Goal: Task Accomplishment & Management: Manage account settings

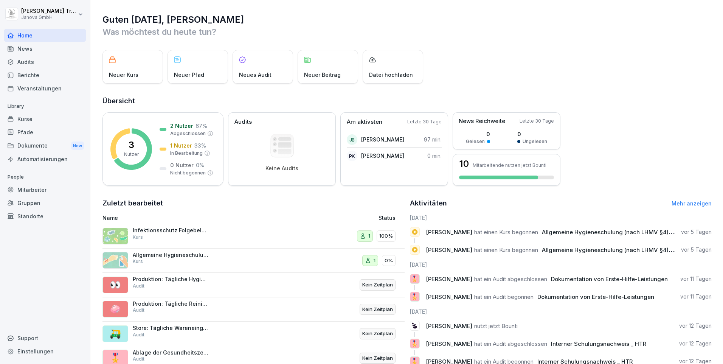
click at [30, 186] on div "Mitarbeiter" at bounding box center [45, 189] width 82 height 13
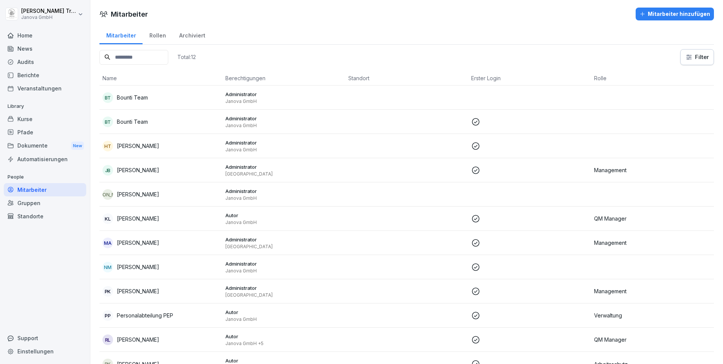
scroll to position [24, 0]
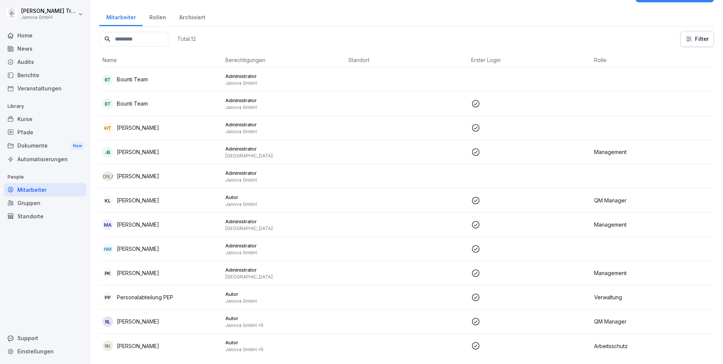
click at [399, 288] on p "Arbeitsschutz" at bounding box center [652, 346] width 117 height 8
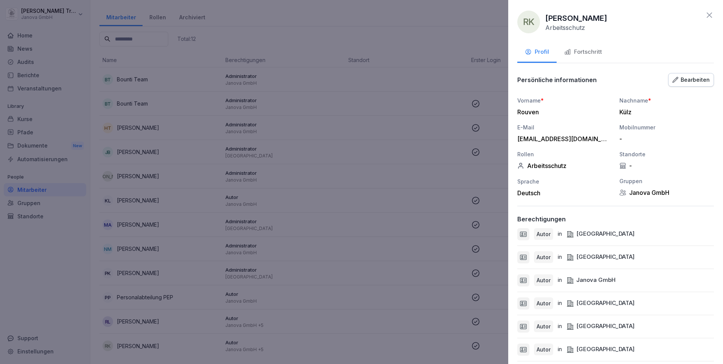
click at [399, 79] on icon "button" at bounding box center [674, 79] width 5 height 5
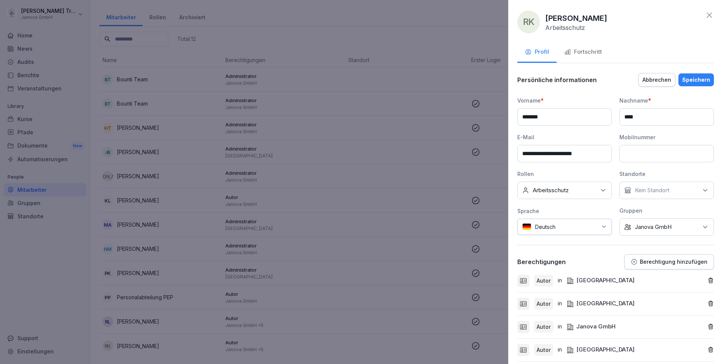
click at [399, 280] on icon "button" at bounding box center [710, 280] width 6 height 6
click at [399, 288] on div "Autor in Hamburg" at bounding box center [615, 303] width 197 height 23
click at [399, 288] on icon "button" at bounding box center [710, 303] width 6 height 6
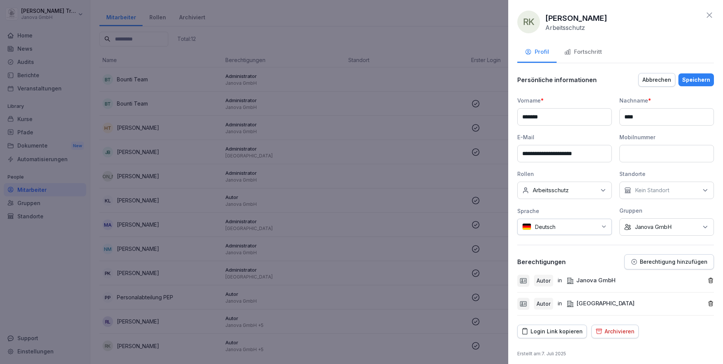
click at [399, 288] on icon "button" at bounding box center [710, 303] width 6 height 6
click at [399, 263] on p "Berechtigung hinzufügen" at bounding box center [673, 262] width 68 height 6
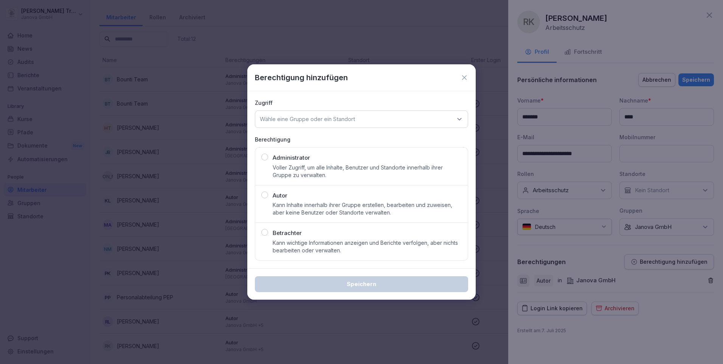
click at [293, 169] on p "Voller Zugriff, um alle Inhalte, Benutzer und Standorte innerhalb ihrer Gruppe …" at bounding box center [366, 171] width 189 height 15
click at [399, 119] on icon at bounding box center [459, 119] width 8 height 8
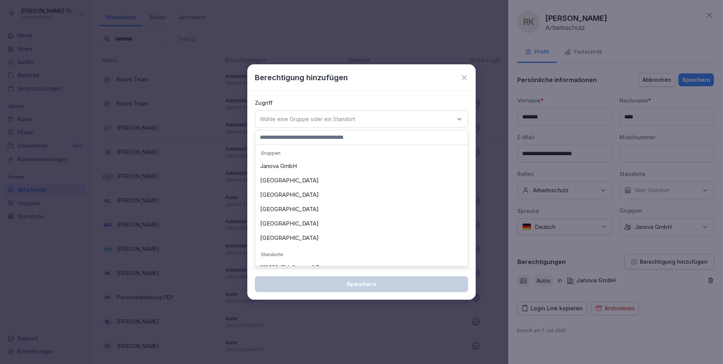
click at [279, 183] on div "[GEOGRAPHIC_DATA]" at bounding box center [361, 180] width 209 height 14
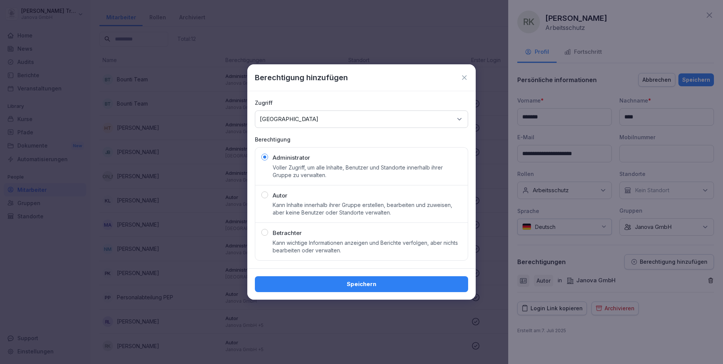
click at [369, 280] on div "Speichern" at bounding box center [361, 284] width 201 height 8
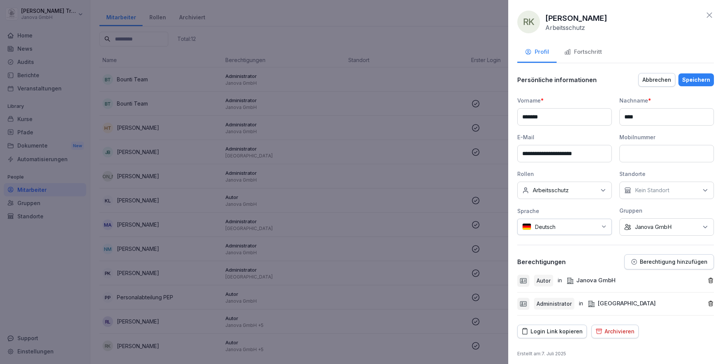
click at [399, 263] on p "Berechtigung hinzufügen" at bounding box center [673, 262] width 68 height 6
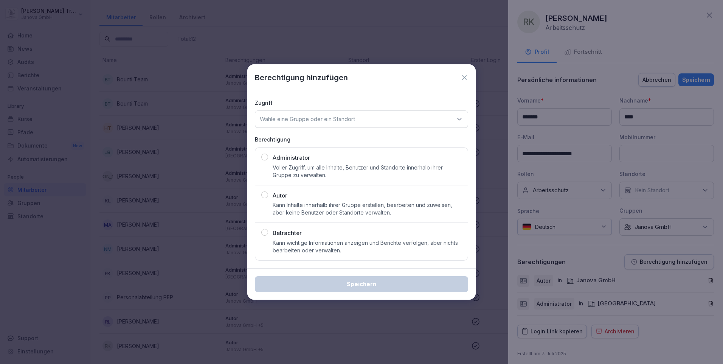
click at [298, 167] on p "Voller Zugriff, um alle Inhalte, Benutzer und Standorte innerhalb ihrer Gruppe …" at bounding box center [366, 171] width 189 height 15
click at [399, 120] on icon at bounding box center [459, 119] width 8 height 8
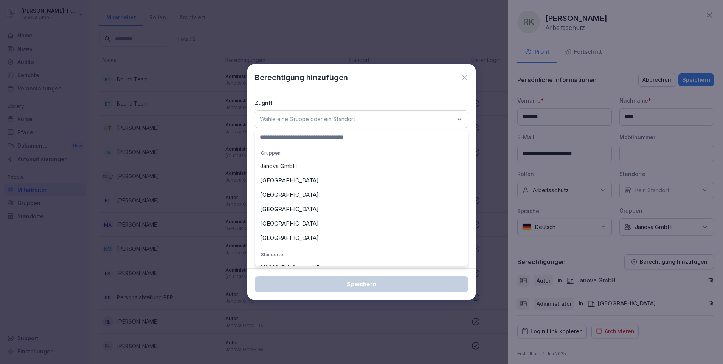
click at [286, 194] on div "[GEOGRAPHIC_DATA]" at bounding box center [361, 194] width 209 height 14
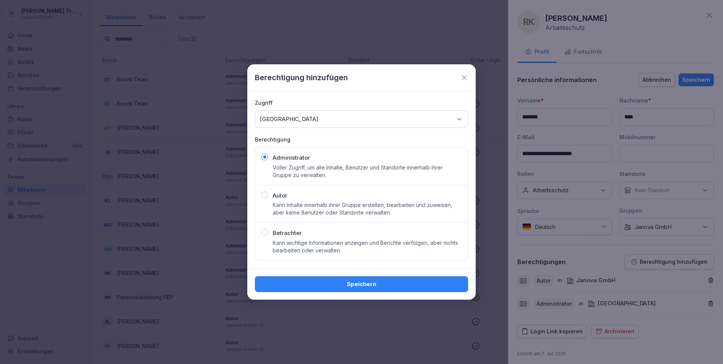
click at [385, 280] on div "Speichern" at bounding box center [361, 284] width 201 height 8
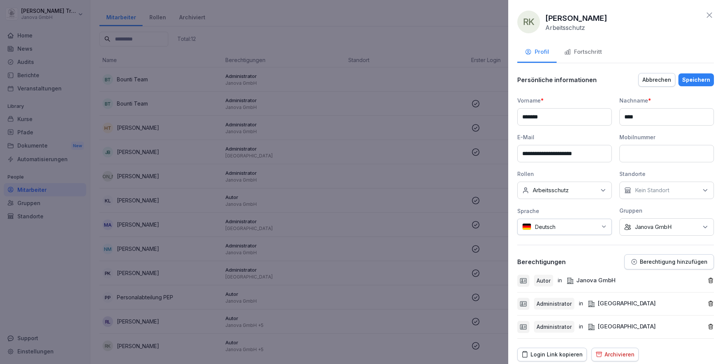
click at [399, 262] on p "Berechtigung hinzufügen" at bounding box center [673, 262] width 68 height 6
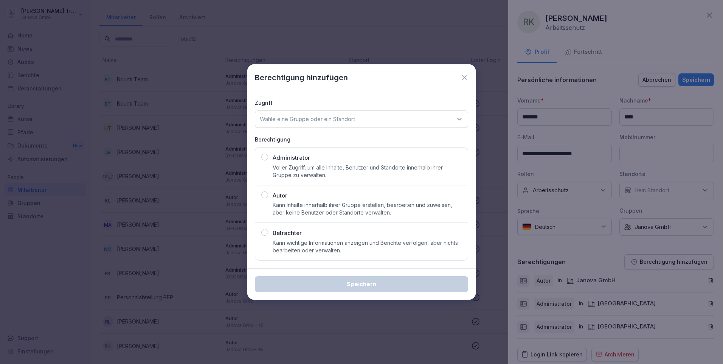
click at [303, 162] on p "Administrator" at bounding box center [290, 157] width 37 height 9
click at [399, 117] on icon at bounding box center [459, 119] width 8 height 8
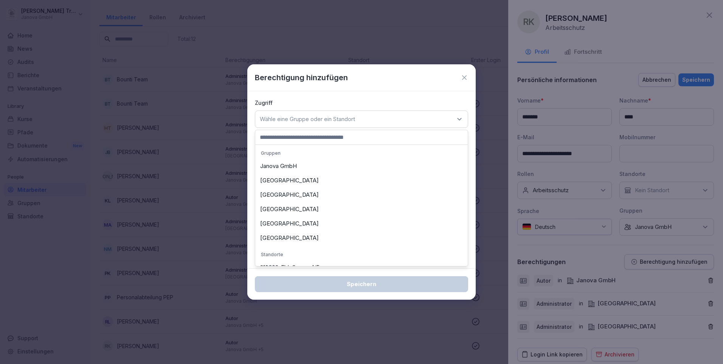
click at [274, 205] on div "[GEOGRAPHIC_DATA]" at bounding box center [361, 209] width 209 height 14
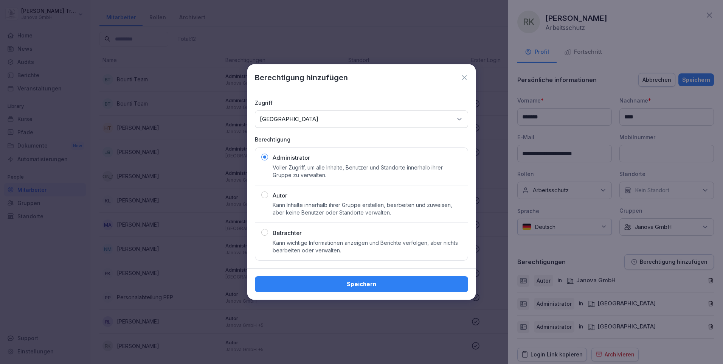
click at [363, 281] on div "Speichern" at bounding box center [361, 284] width 201 height 8
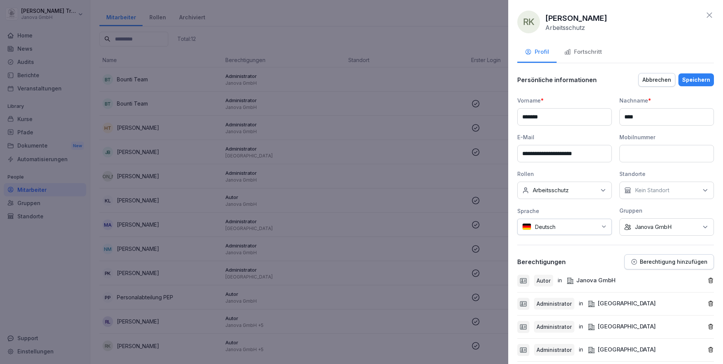
click at [399, 261] on p "Berechtigung hinzufügen" at bounding box center [673, 262] width 68 height 6
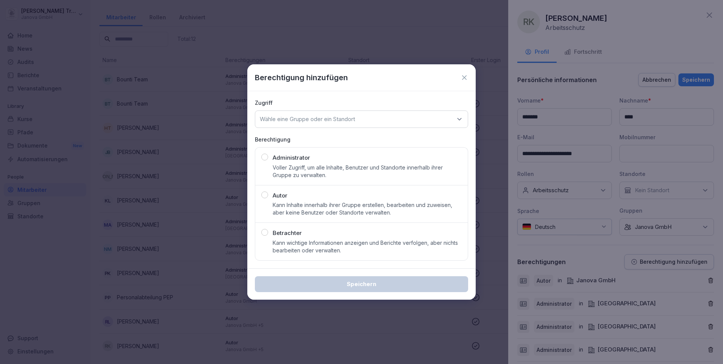
click at [319, 170] on p "Voller Zugriff, um alle Inhalte, Benutzer und Standorte innerhalb ihrer Gruppe …" at bounding box center [366, 171] width 189 height 15
click at [399, 119] on icon at bounding box center [459, 119] width 8 height 8
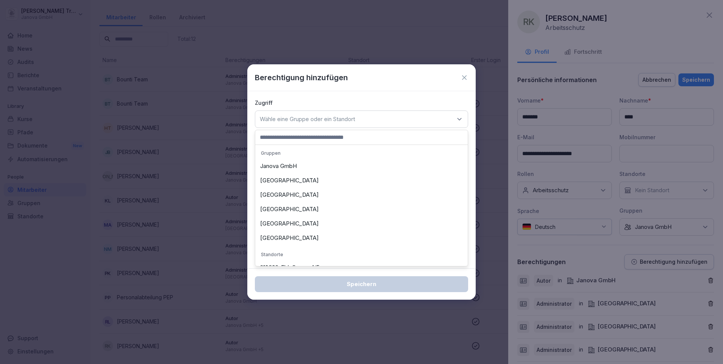
click at [289, 223] on div "[GEOGRAPHIC_DATA]" at bounding box center [361, 223] width 209 height 14
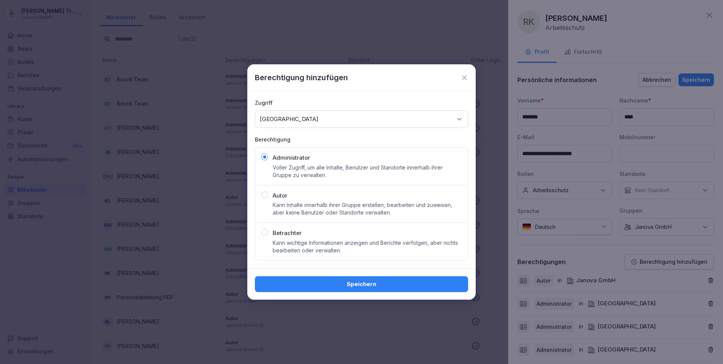
click at [393, 280] on div "Speichern" at bounding box center [361, 284] width 201 height 8
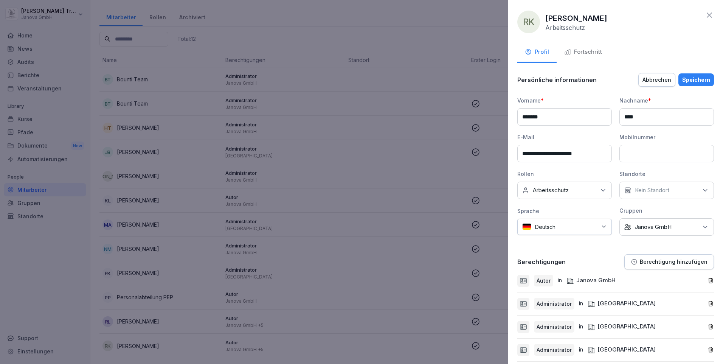
click at [399, 258] on div "Berechtigung hinzufügen" at bounding box center [668, 261] width 77 height 7
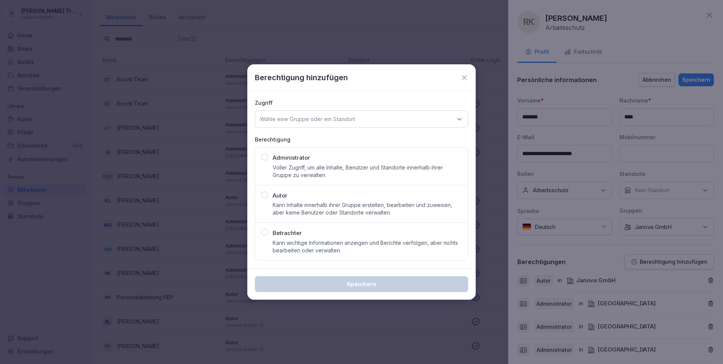
click at [333, 164] on p "Voller Zugriff, um alle Inhalte, Benutzer und Standorte innerhalb ihrer Gruppe …" at bounding box center [366, 171] width 189 height 15
click at [399, 117] on icon at bounding box center [459, 119] width 8 height 8
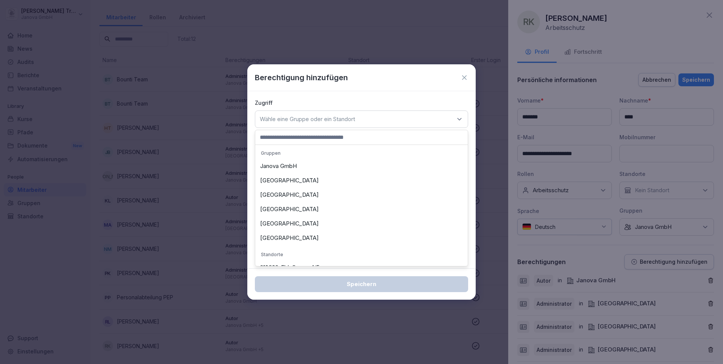
scroll to position [57, 0]
click at [279, 181] on div "[GEOGRAPHIC_DATA]" at bounding box center [361, 181] width 209 height 14
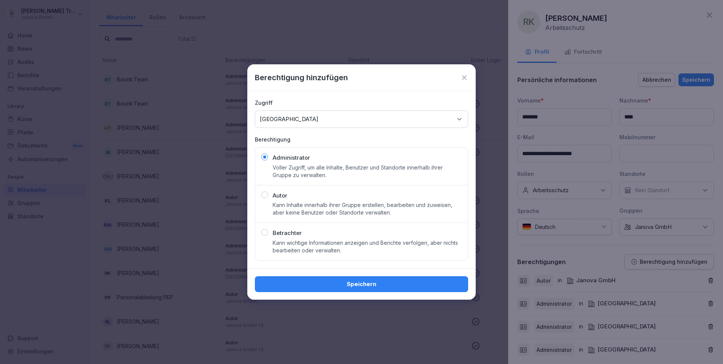
click at [381, 279] on button "Speichern" at bounding box center [361, 284] width 213 height 16
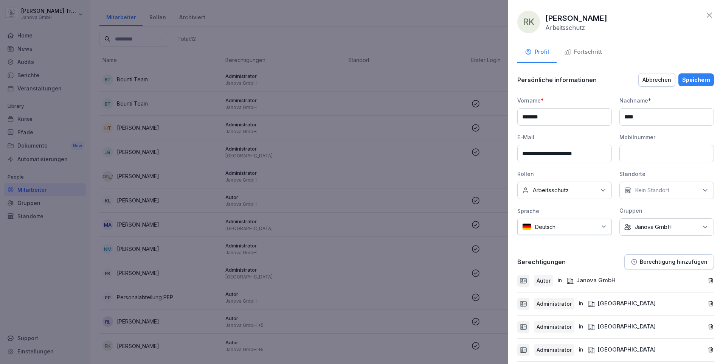
click at [399, 78] on div "Speichern" at bounding box center [696, 80] width 28 height 8
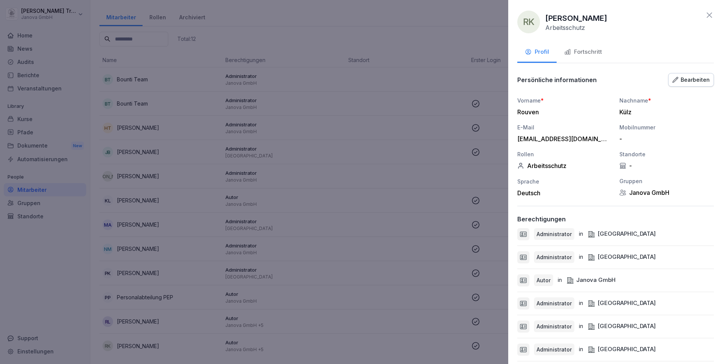
click at [399, 14] on icon at bounding box center [708, 15] width 9 height 9
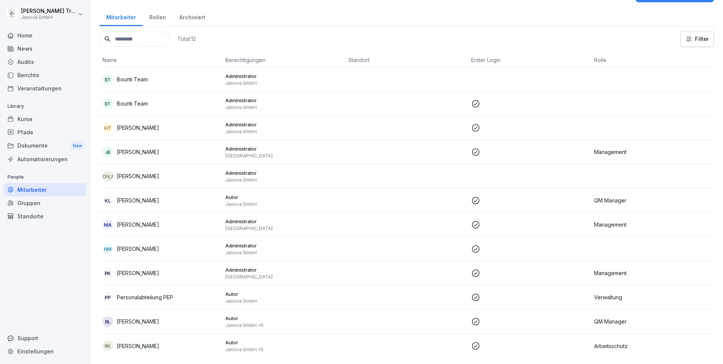
click at [399, 288] on icon at bounding box center [475, 345] width 9 height 9
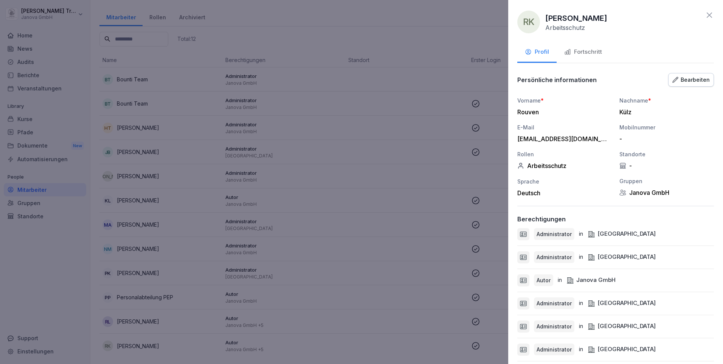
click at [59, 251] on div at bounding box center [361, 182] width 723 height 364
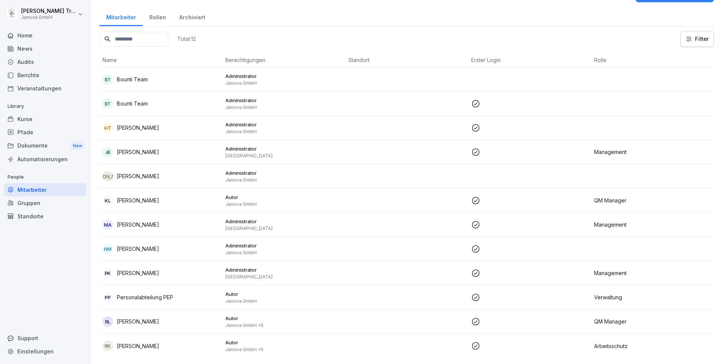
click at [36, 218] on div "Standorte" at bounding box center [45, 215] width 82 height 13
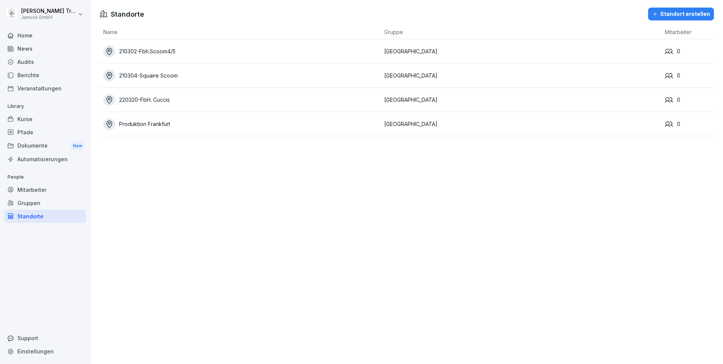
click at [25, 201] on div "Gruppen" at bounding box center [45, 202] width 82 height 13
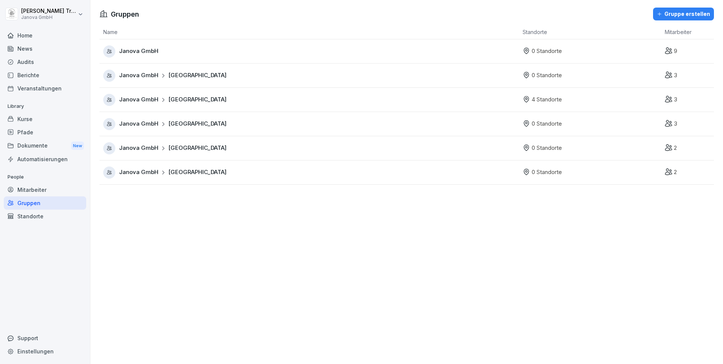
click at [180, 76] on span "[GEOGRAPHIC_DATA]" at bounding box center [197, 75] width 58 height 9
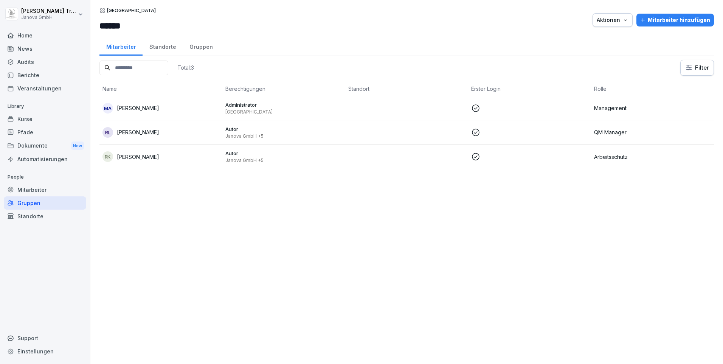
click at [233, 150] on p "Autor" at bounding box center [283, 153] width 117 height 7
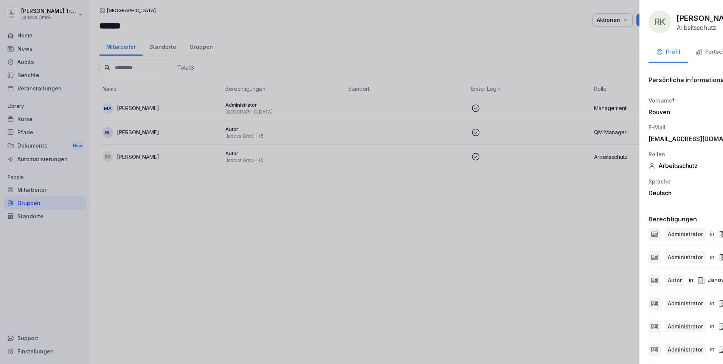
click at [35, 204] on div at bounding box center [361, 182] width 723 height 364
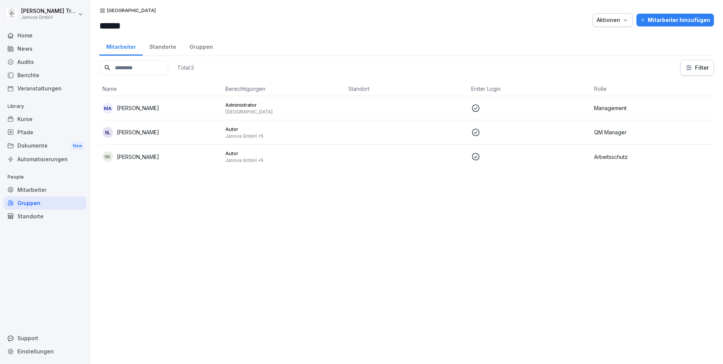
click at [35, 204] on div "Gruppen" at bounding box center [45, 202] width 82 height 13
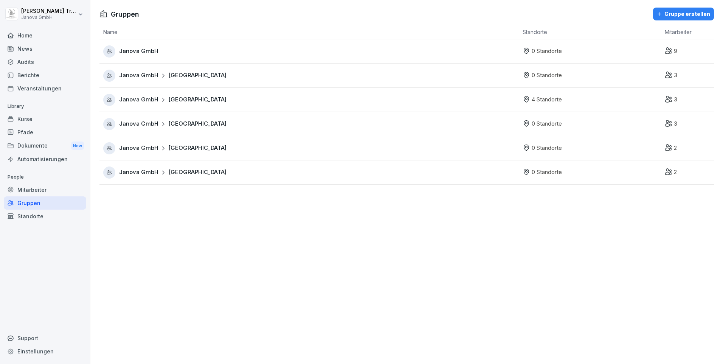
click at [173, 125] on span "[GEOGRAPHIC_DATA]" at bounding box center [197, 123] width 58 height 9
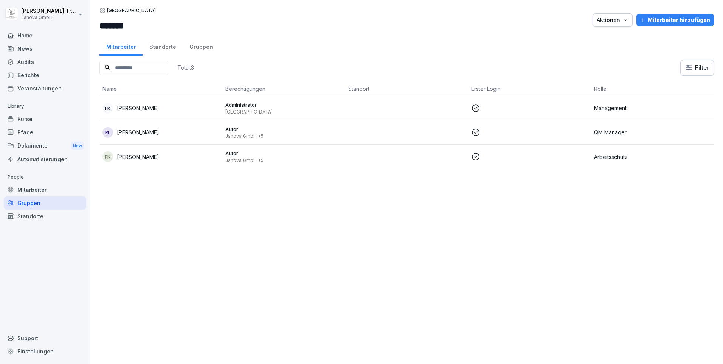
click at [38, 215] on div "Standorte" at bounding box center [45, 215] width 82 height 13
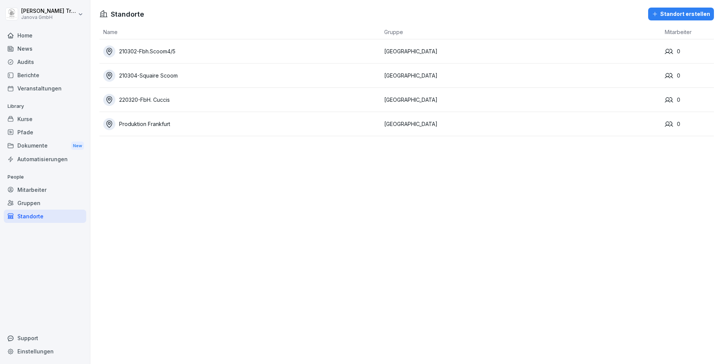
click at [35, 190] on div "Mitarbeiter" at bounding box center [45, 189] width 82 height 13
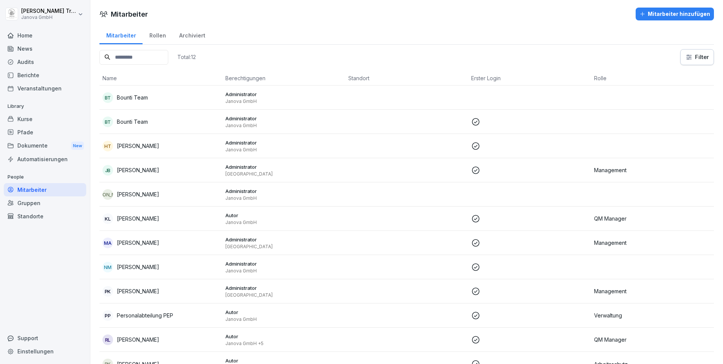
click at [32, 201] on div "Gruppen" at bounding box center [45, 202] width 82 height 13
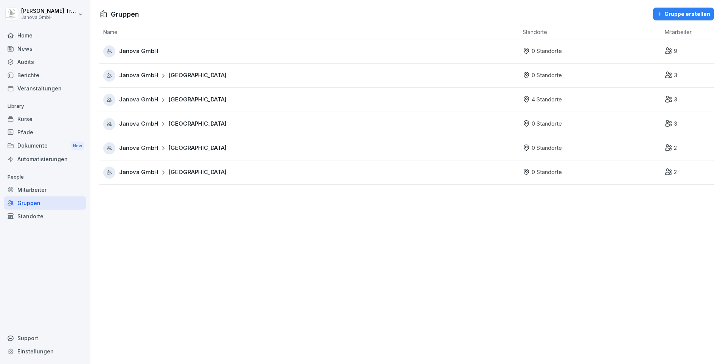
click at [152, 53] on span "Janova GmbH" at bounding box center [138, 51] width 39 height 9
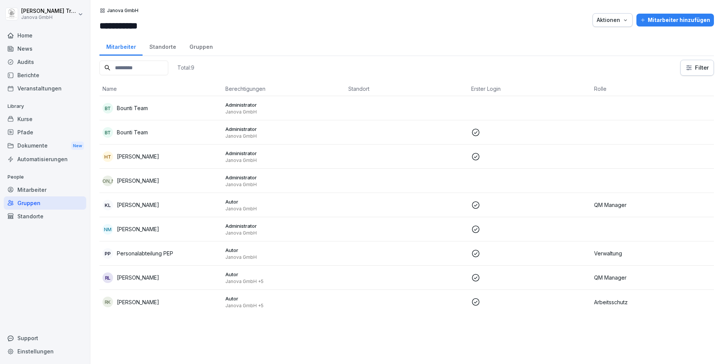
click at [235, 288] on p "Autor" at bounding box center [283, 298] width 117 height 7
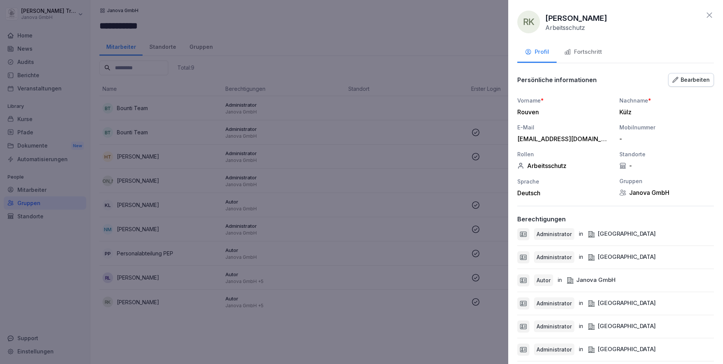
click at [399, 81] on div "Bearbeiten" at bounding box center [690, 80] width 37 height 8
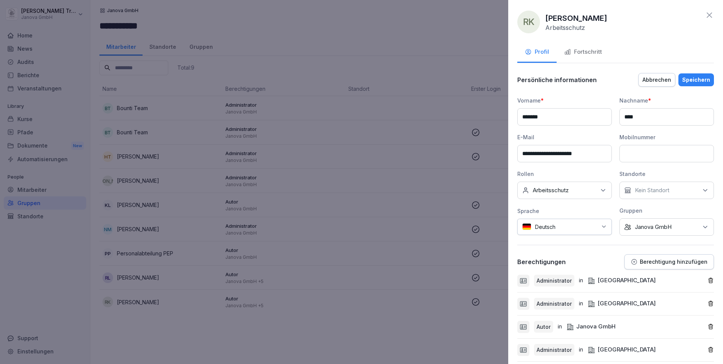
click at [399, 188] on icon at bounding box center [603, 190] width 8 height 8
click at [399, 190] on icon at bounding box center [705, 190] width 8 height 8
click at [399, 174] on div "Standorte" at bounding box center [666, 174] width 94 height 8
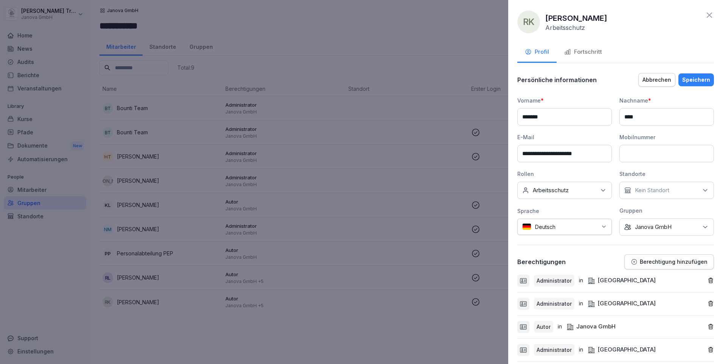
click at [399, 227] on icon at bounding box center [705, 227] width 8 height 8
click at [399, 277] on button "[GEOGRAPHIC_DATA]" at bounding box center [625, 275] width 7 height 7
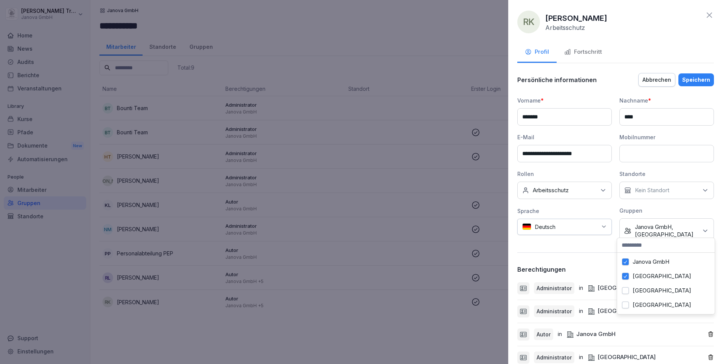
click at [399, 288] on button "[GEOGRAPHIC_DATA]" at bounding box center [625, 290] width 7 height 7
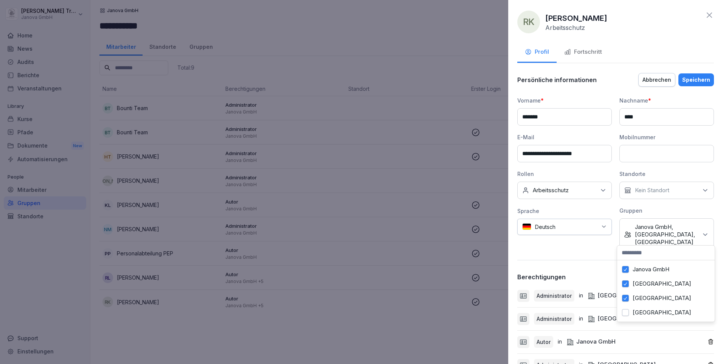
click at [399, 288] on button "[GEOGRAPHIC_DATA]" at bounding box center [625, 312] width 7 height 7
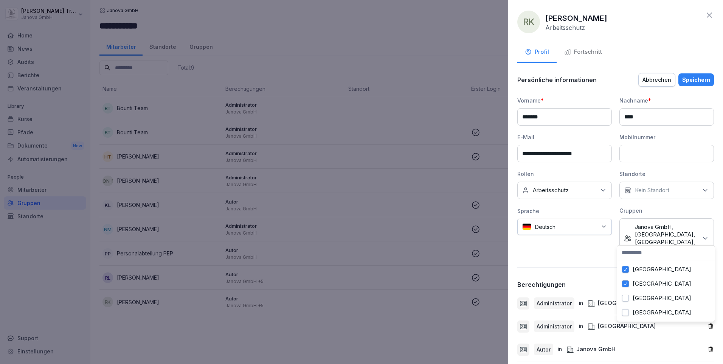
scroll to position [34, 0]
click at [399, 288] on button "[GEOGRAPHIC_DATA]" at bounding box center [625, 297] width 7 height 7
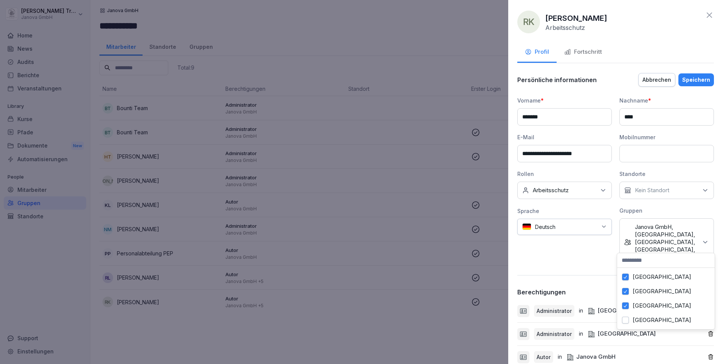
click at [399, 288] on button "[GEOGRAPHIC_DATA]" at bounding box center [625, 319] width 7 height 7
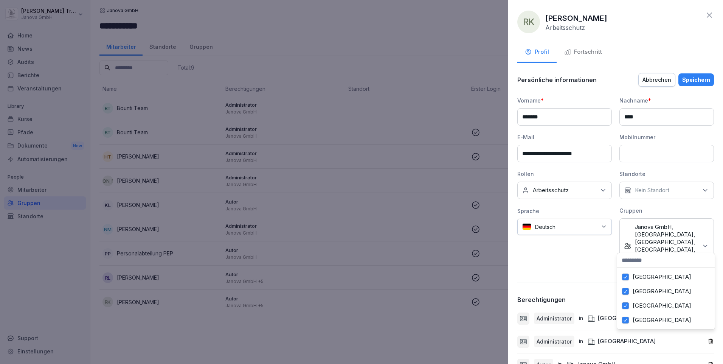
click at [399, 206] on div "Gruppen" at bounding box center [666, 210] width 94 height 8
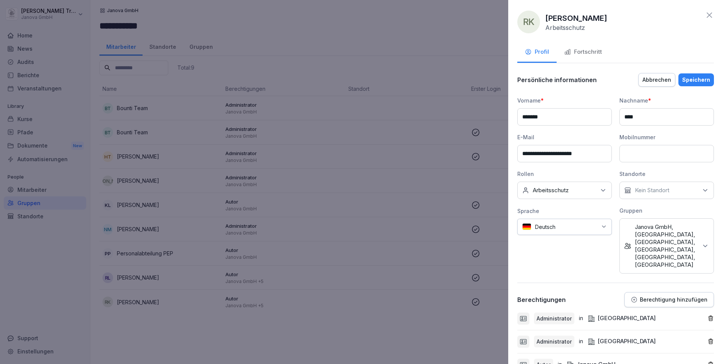
click at [399, 84] on button "Speichern" at bounding box center [696, 79] width 36 height 13
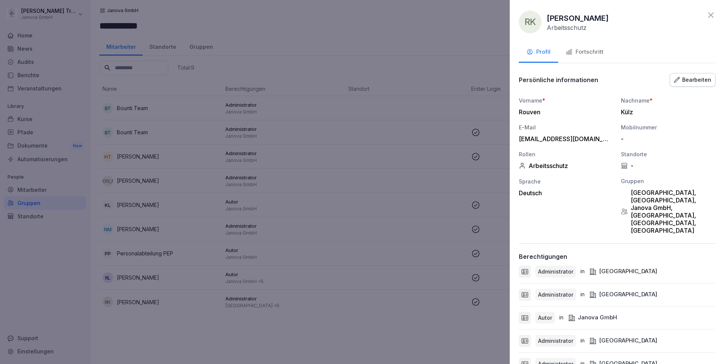
drag, startPoint x: 56, startPoint y: 277, endPoint x: 50, endPoint y: 252, distance: 25.6
click at [55, 275] on div at bounding box center [361, 182] width 723 height 364
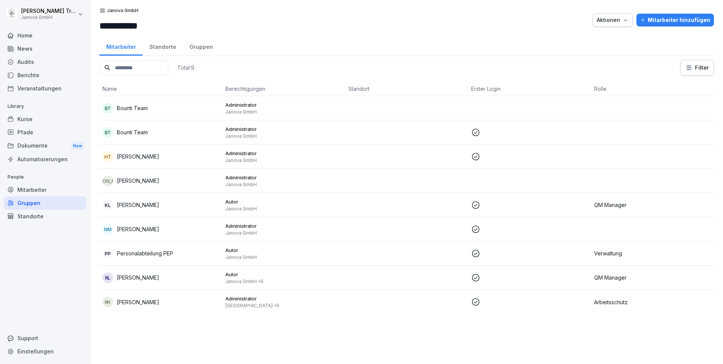
click at [31, 205] on div "Gruppen" at bounding box center [45, 202] width 82 height 13
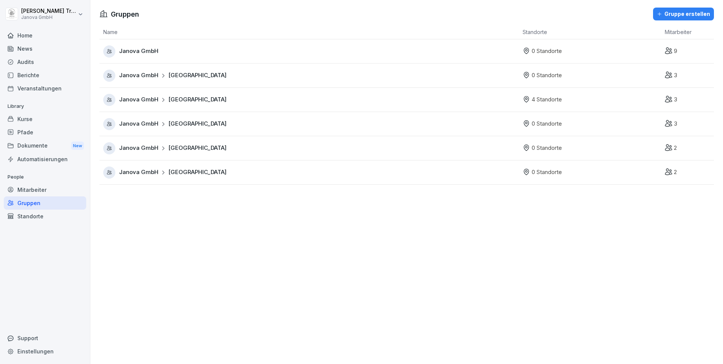
click at [165, 75] on div "Janova GmbH Berlin" at bounding box center [172, 75] width 107 height 9
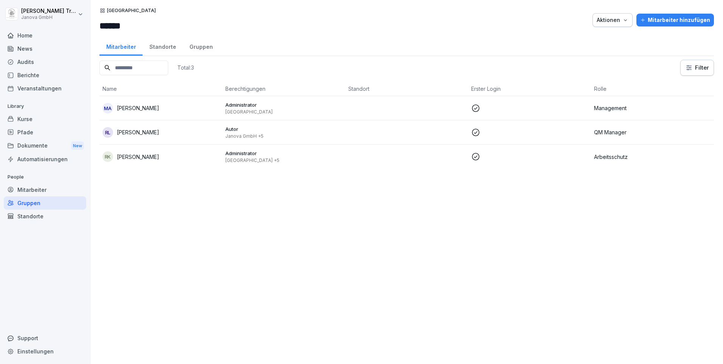
click at [254, 155] on p "Administrator" at bounding box center [283, 153] width 117 height 7
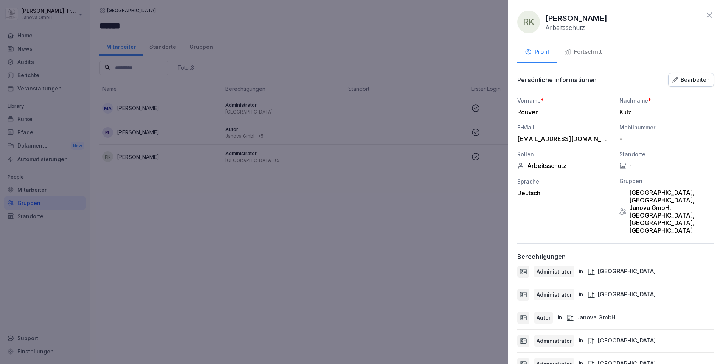
click at [29, 204] on div at bounding box center [361, 182] width 723 height 364
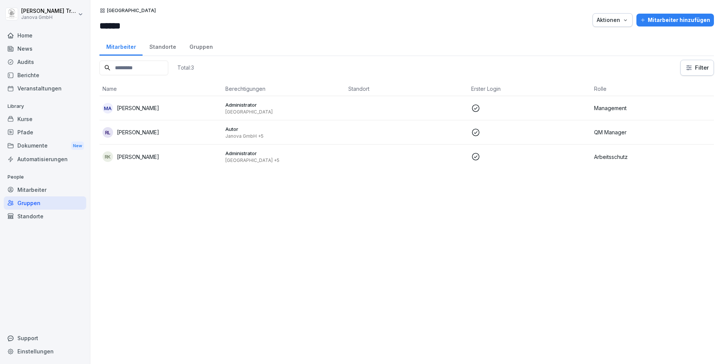
click at [33, 216] on div "Standorte" at bounding box center [45, 215] width 82 height 13
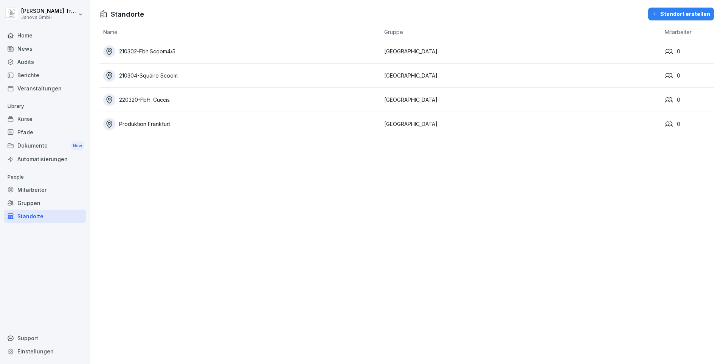
click at [33, 202] on div "Gruppen" at bounding box center [45, 202] width 82 height 13
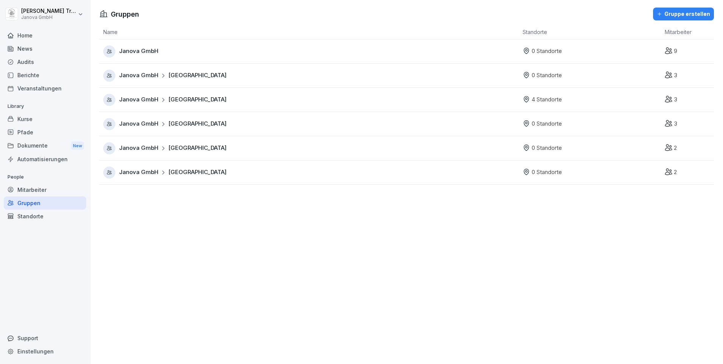
click at [147, 146] on span "Janova GmbH" at bounding box center [138, 148] width 39 height 9
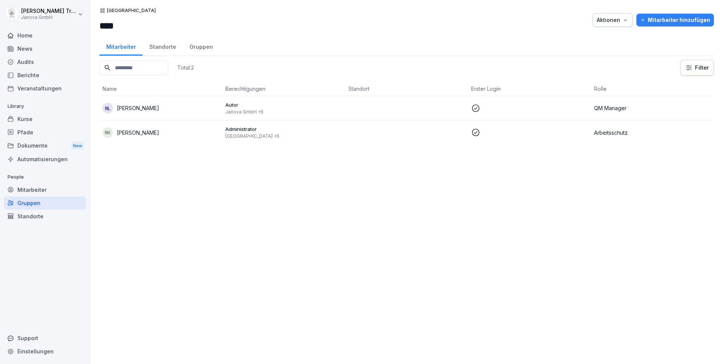
click at [33, 203] on div "Gruppen" at bounding box center [45, 202] width 82 height 13
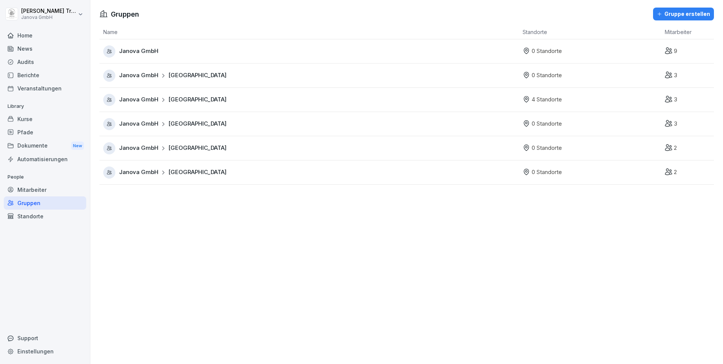
click at [31, 186] on div "Mitarbeiter" at bounding box center [45, 189] width 82 height 13
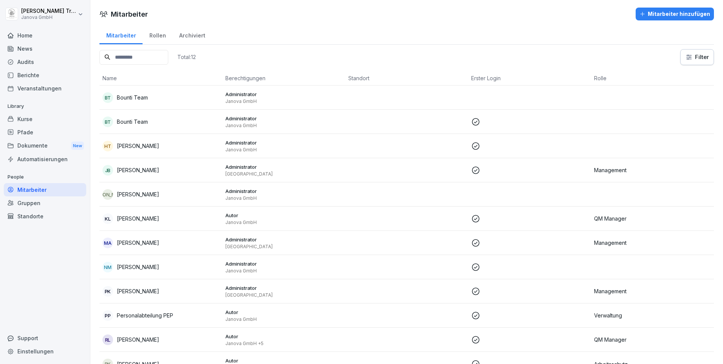
scroll to position [24, 0]
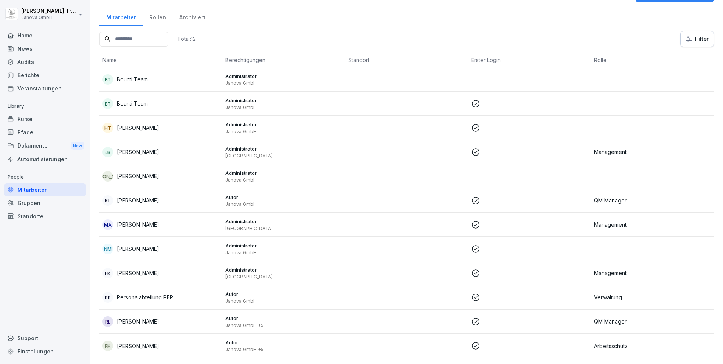
click at [399, 288] on p "QM Manager" at bounding box center [652, 321] width 117 height 8
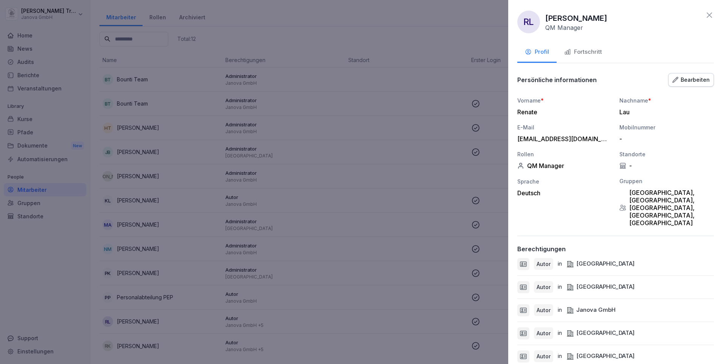
click at [399, 80] on div "Bearbeiten" at bounding box center [690, 80] width 37 height 8
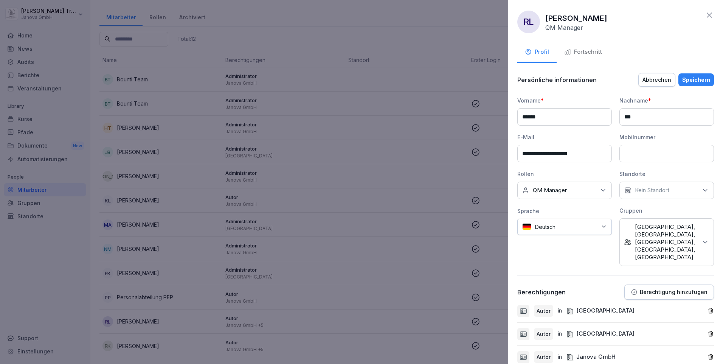
click at [399, 238] on icon at bounding box center [705, 242] width 8 height 8
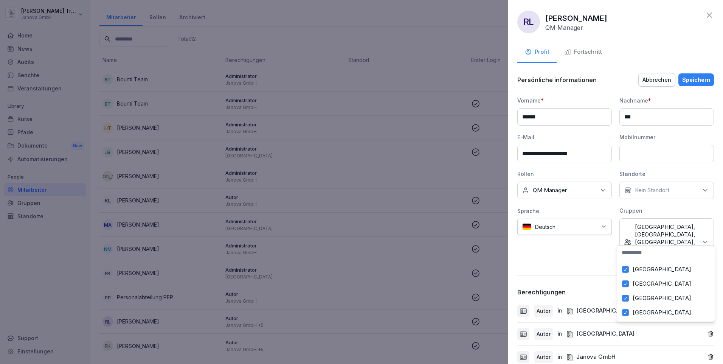
scroll to position [34, 0]
click at [399, 210] on div "**********" at bounding box center [615, 182] width 215 height 364
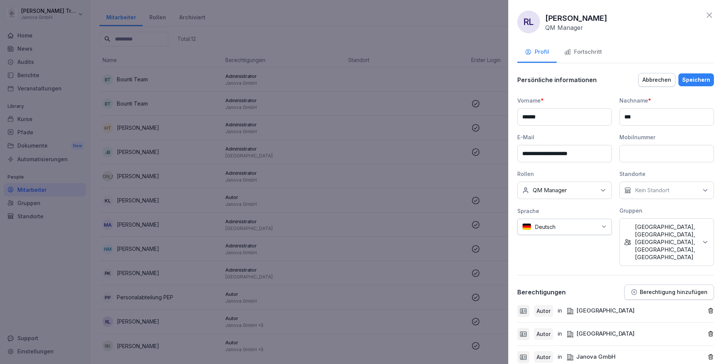
click at [399, 79] on div "Speichern" at bounding box center [696, 80] width 28 height 8
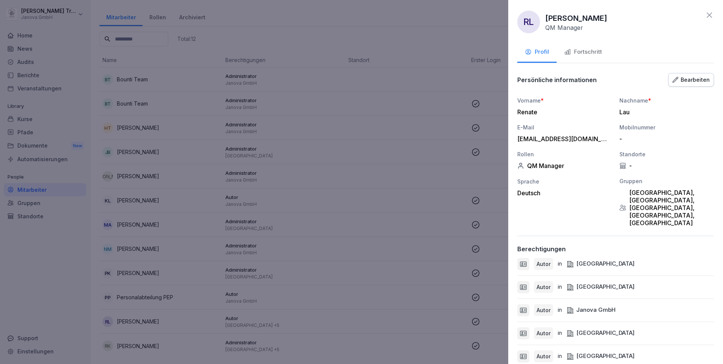
click at [399, 15] on icon at bounding box center [708, 15] width 9 height 9
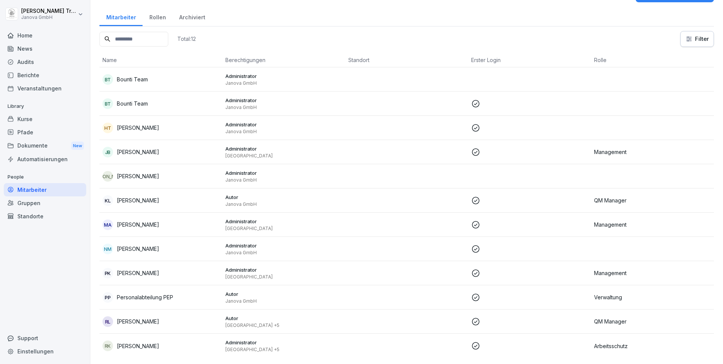
click at [22, 186] on div "Mitarbeiter" at bounding box center [45, 189] width 82 height 13
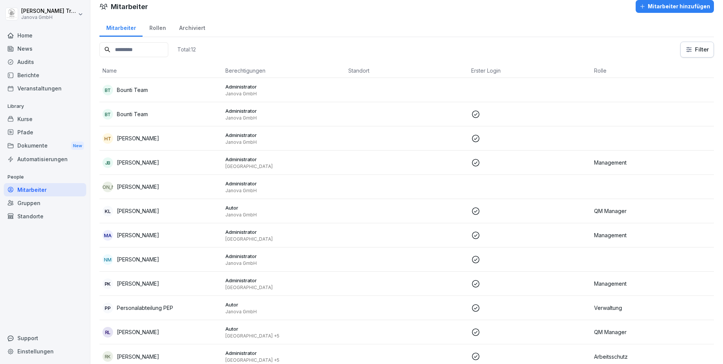
click at [30, 204] on div "Gruppen" at bounding box center [45, 202] width 82 height 13
click at [29, 214] on div "Standorte" at bounding box center [45, 215] width 82 height 13
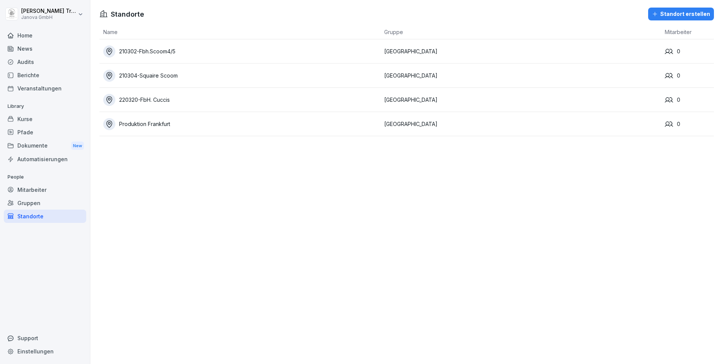
click at [31, 189] on div "Mitarbeiter" at bounding box center [45, 189] width 82 height 13
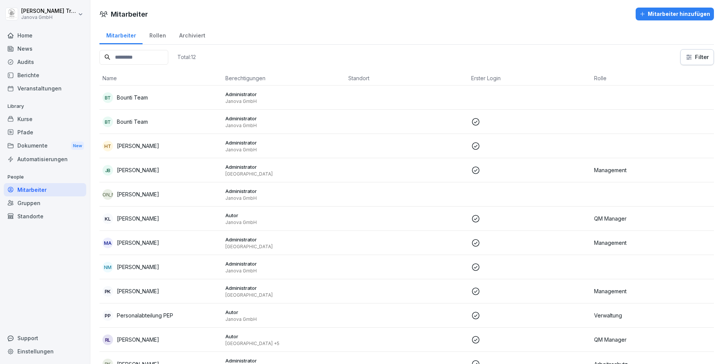
click at [29, 201] on div "Gruppen" at bounding box center [45, 202] width 82 height 13
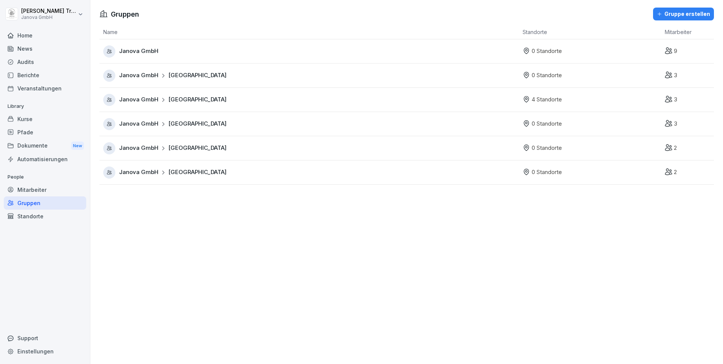
click at [138, 104] on div "Janova GmbH Frankfurt" at bounding box center [310, 100] width 415 height 12
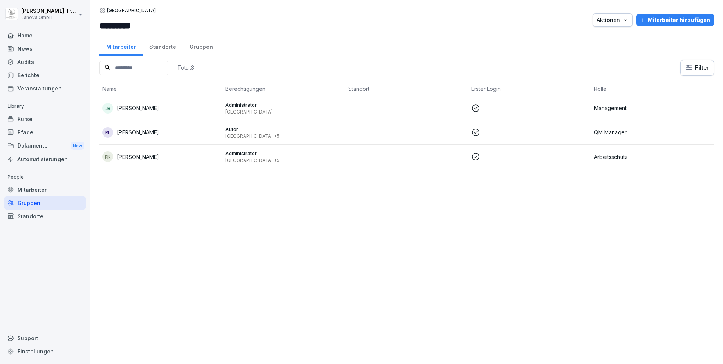
click at [239, 130] on p "Autor" at bounding box center [283, 128] width 117 height 7
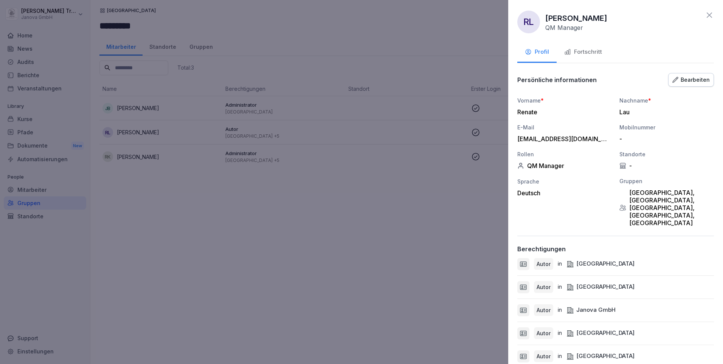
click at [399, 80] on button "Bearbeiten" at bounding box center [691, 80] width 46 height 14
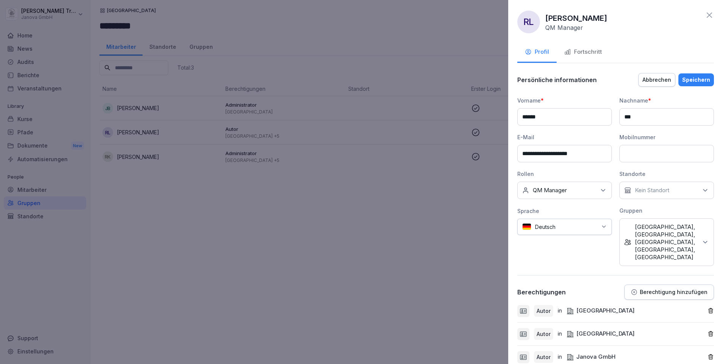
scroll to position [76, 0]
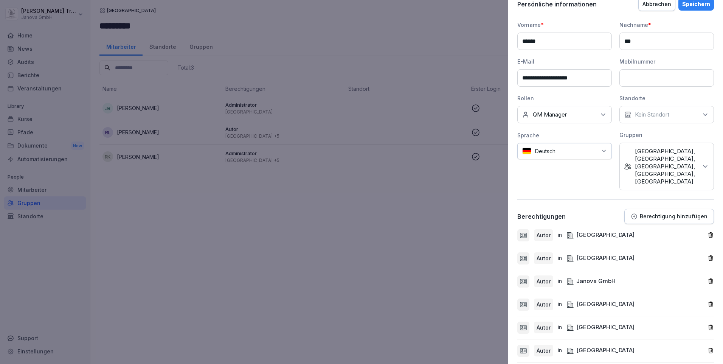
click at [399, 232] on icon "button" at bounding box center [710, 235] width 6 height 6
click at [399, 229] on div "Autor in München" at bounding box center [612, 235] width 190 height 12
click at [399, 232] on icon "button" at bounding box center [710, 235] width 6 height 6
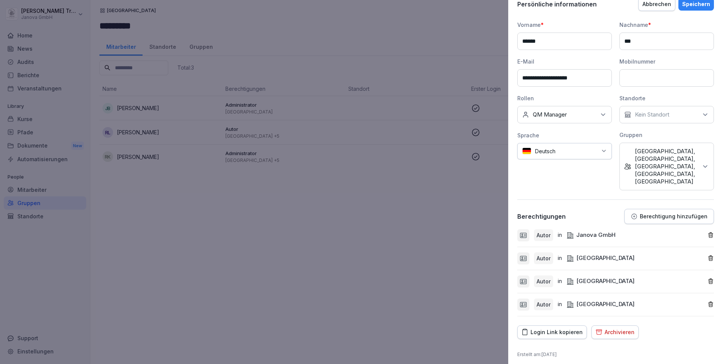
scroll to position [57, 0]
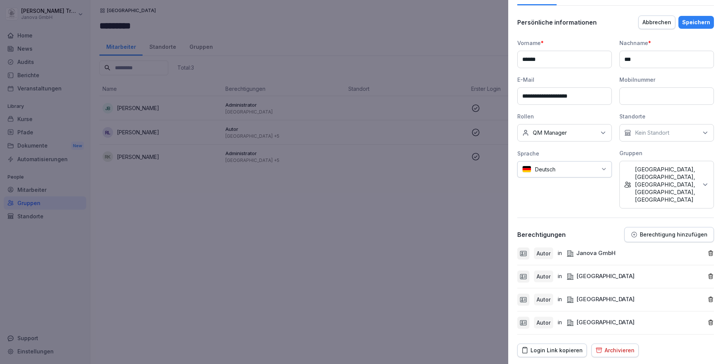
click at [399, 270] on div "Autor in Hamburg" at bounding box center [612, 276] width 190 height 12
click at [399, 273] on icon "button" at bounding box center [710, 276] width 6 height 6
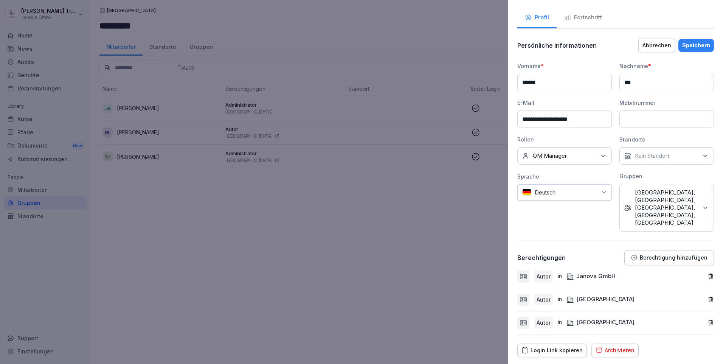
click at [399, 288] on icon "button" at bounding box center [710, 299] width 4 height 5
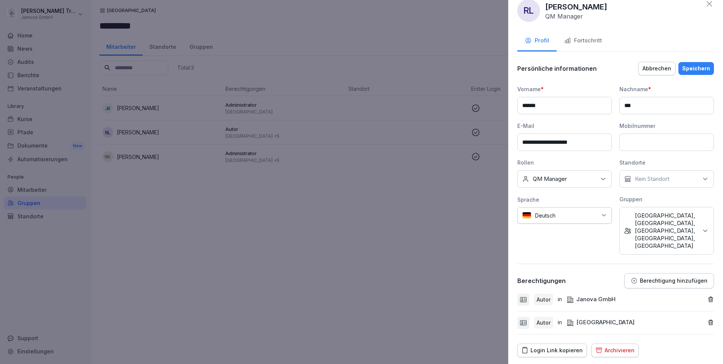
click at [399, 288] on icon "button" at bounding box center [710, 322] width 4 height 5
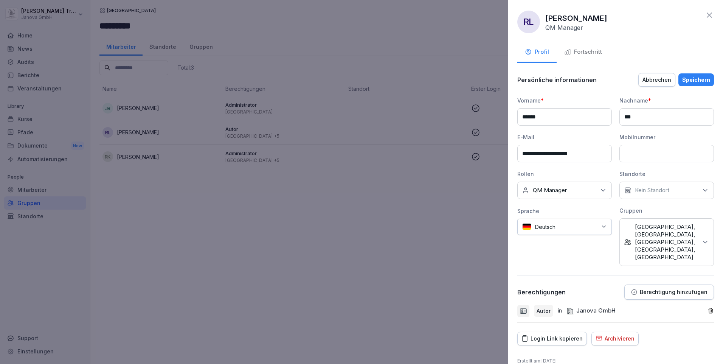
click at [399, 82] on div "Speichern" at bounding box center [696, 80] width 28 height 8
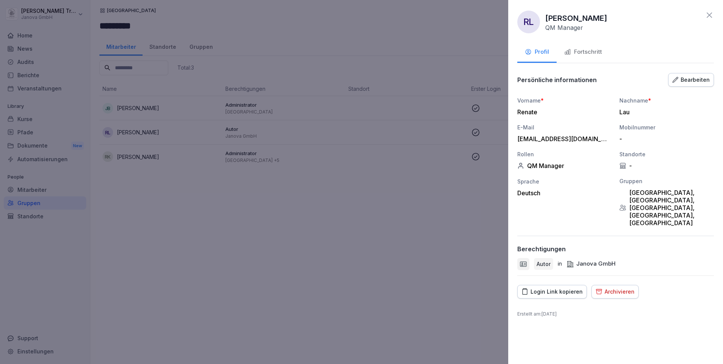
click at [399, 81] on div "Bearbeiten" at bounding box center [690, 80] width 37 height 8
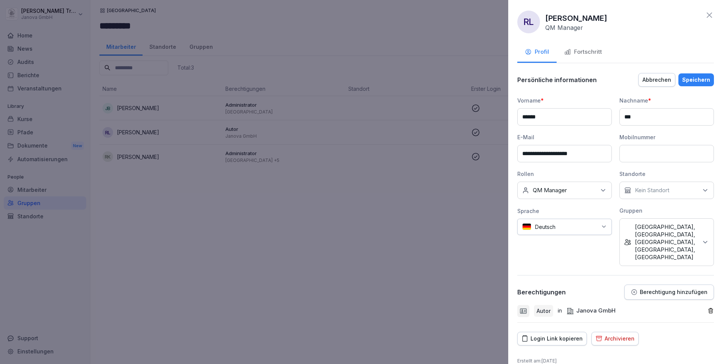
click at [399, 238] on icon at bounding box center [705, 242] width 8 height 8
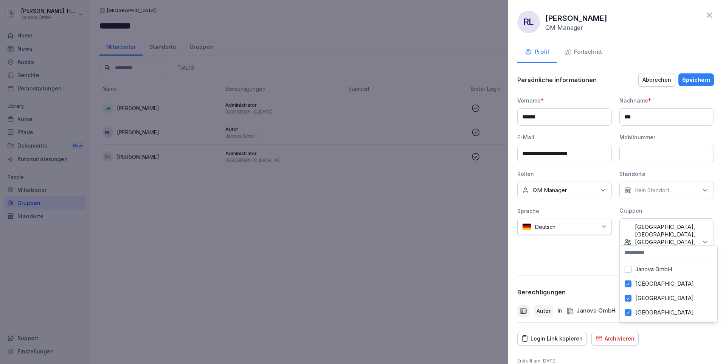
scroll to position [34, 0]
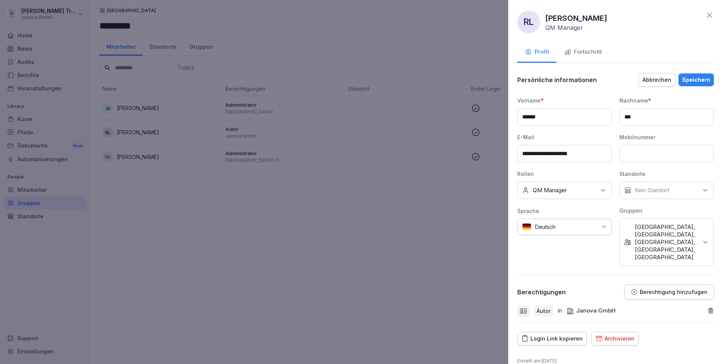
click at [399, 181] on div "**********" at bounding box center [615, 182] width 215 height 364
click at [399, 288] on p "Berechtigung hinzufügen" at bounding box center [673, 292] width 68 height 6
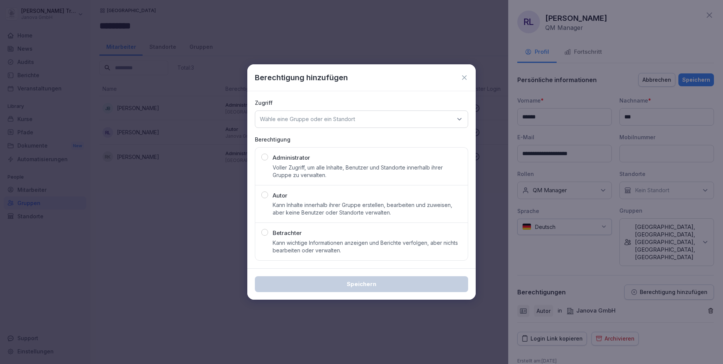
click at [281, 154] on p "Administrator" at bounding box center [290, 157] width 37 height 9
click at [399, 119] on icon at bounding box center [459, 119] width 4 height 2
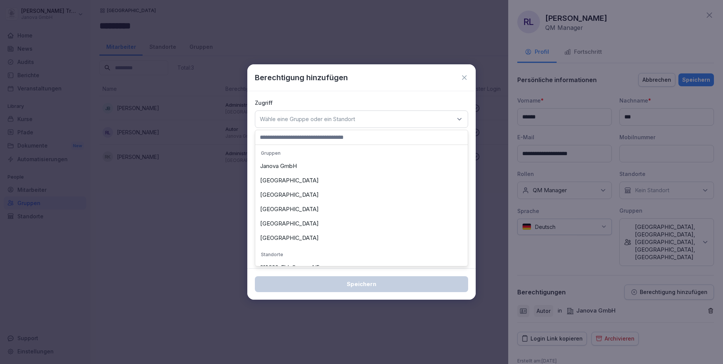
click at [273, 182] on div "[GEOGRAPHIC_DATA]" at bounding box center [361, 180] width 209 height 14
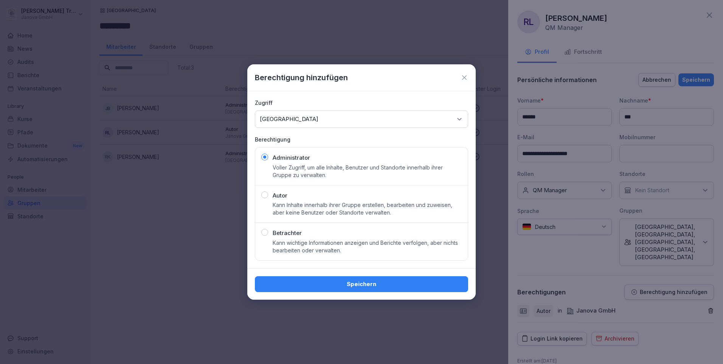
click at [358, 284] on div "Speichern" at bounding box center [361, 284] width 201 height 8
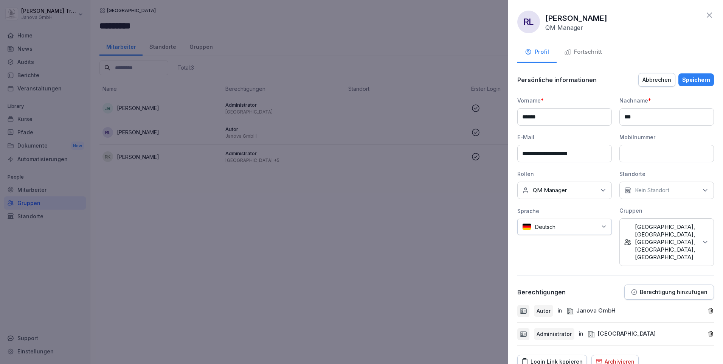
click at [399, 288] on p "Berechtigung hinzufügen" at bounding box center [673, 292] width 68 height 6
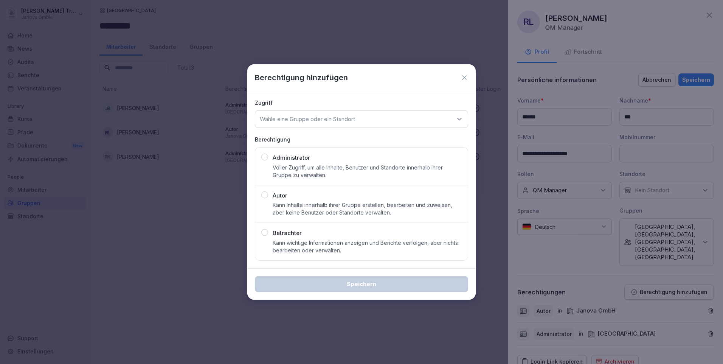
click at [330, 171] on p "Voller Zugriff, um alle Inhalte, Benutzer und Standorte innerhalb ihrer Gruppe …" at bounding box center [366, 171] width 189 height 15
click at [399, 117] on icon at bounding box center [459, 119] width 8 height 8
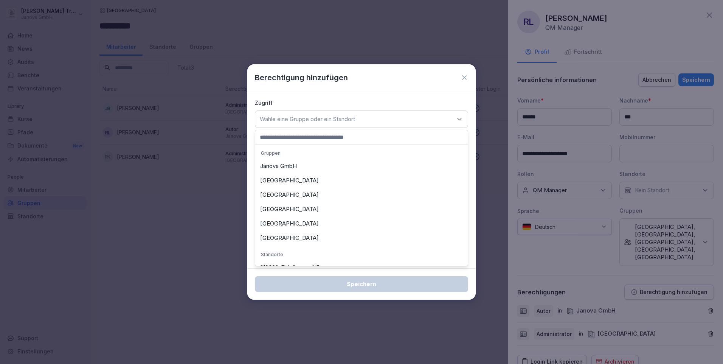
click at [286, 192] on div "[GEOGRAPHIC_DATA]" at bounding box center [361, 194] width 209 height 14
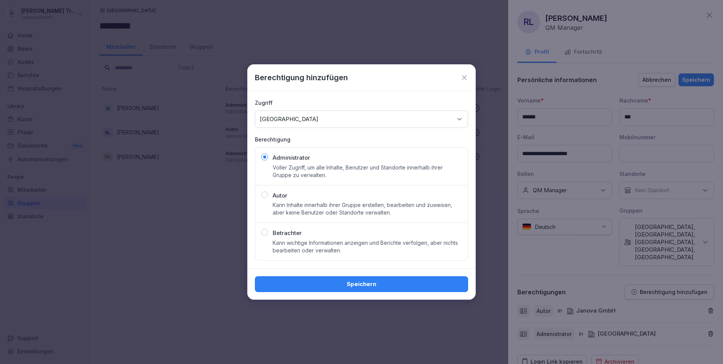
click at [367, 281] on div "Speichern" at bounding box center [361, 284] width 201 height 8
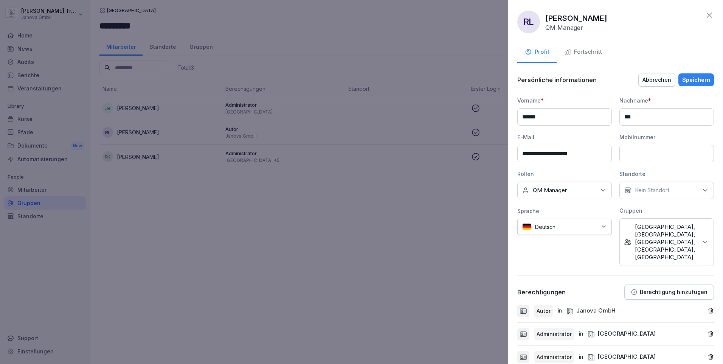
click at [399, 288] on p "Berechtigung hinzufügen" at bounding box center [673, 292] width 68 height 6
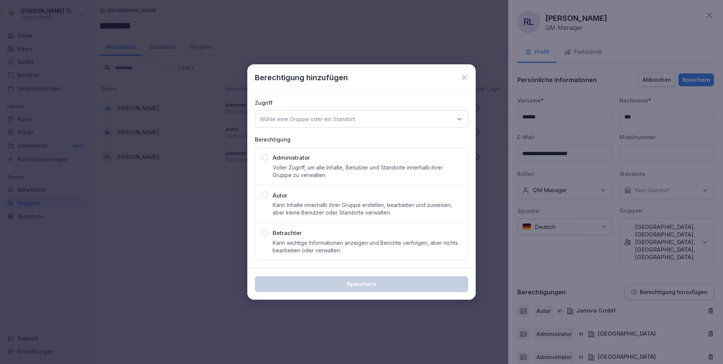
click at [319, 169] on p "Voller Zugriff, um alle Inhalte, Benutzer und Standorte innerhalb ihrer Gruppe …" at bounding box center [366, 171] width 189 height 15
click at [399, 116] on icon at bounding box center [459, 119] width 8 height 8
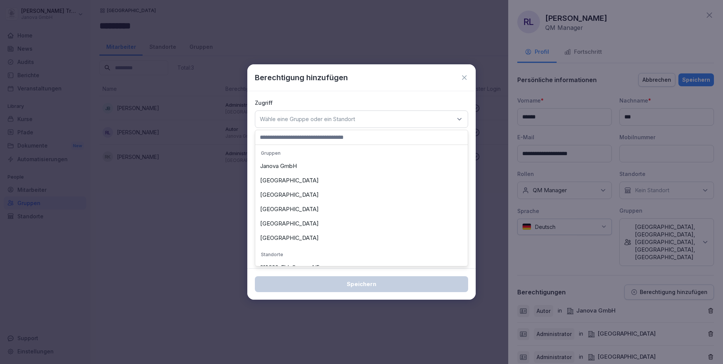
click at [300, 208] on div "[GEOGRAPHIC_DATA]" at bounding box center [361, 209] width 209 height 14
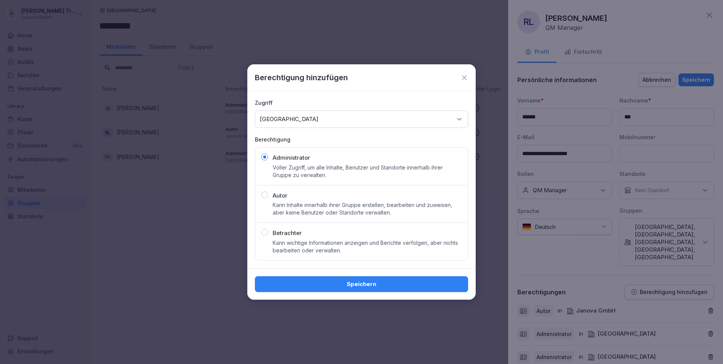
click at [373, 282] on div "Speichern" at bounding box center [361, 284] width 201 height 8
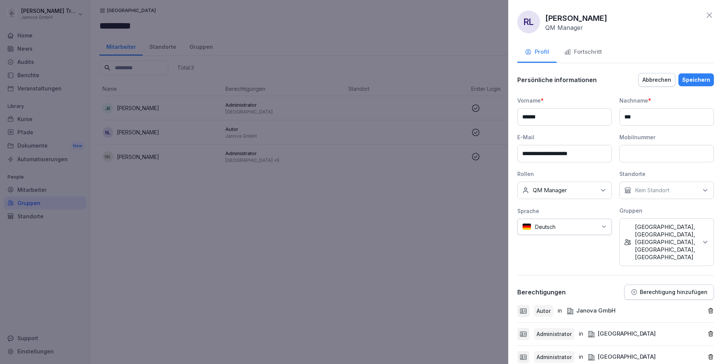
click at [399, 288] on p "Berechtigung hinzufügen" at bounding box center [673, 292] width 68 height 6
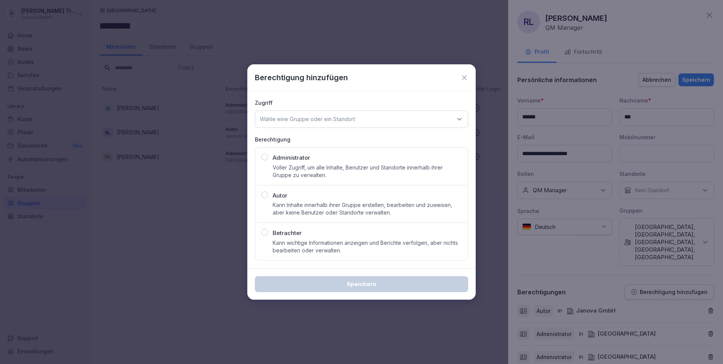
click at [319, 158] on div "Administrator Voller Zugriff, um alle Inhalte, Benutzer und Standorte innerhalb…" at bounding box center [366, 165] width 189 height 25
click at [399, 118] on icon at bounding box center [459, 119] width 8 height 8
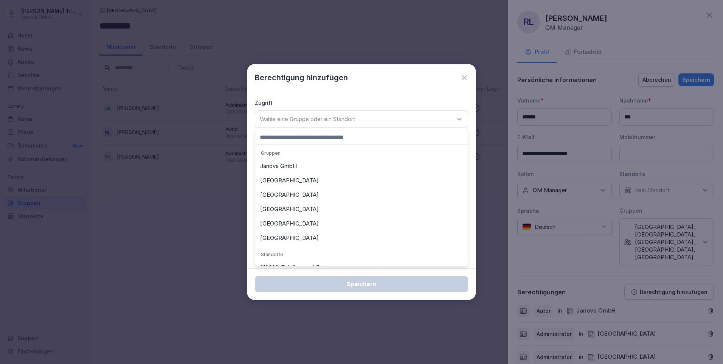
click at [292, 220] on div "[GEOGRAPHIC_DATA]" at bounding box center [361, 223] width 209 height 14
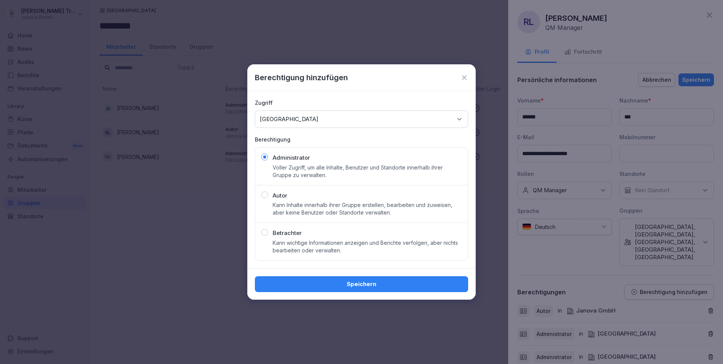
click at [386, 280] on div "Speichern" at bounding box center [361, 284] width 201 height 8
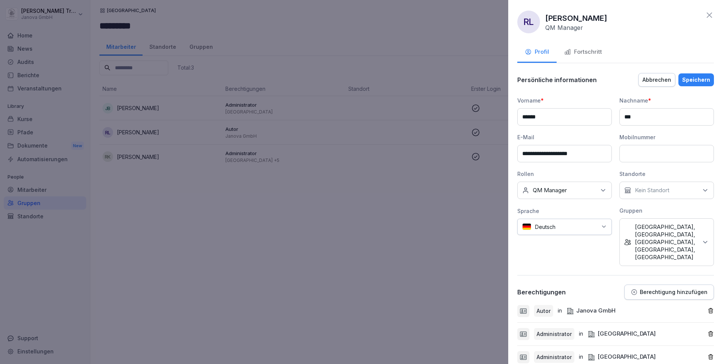
click at [399, 284] on button "Berechtigung hinzufügen" at bounding box center [669, 291] width 90 height 15
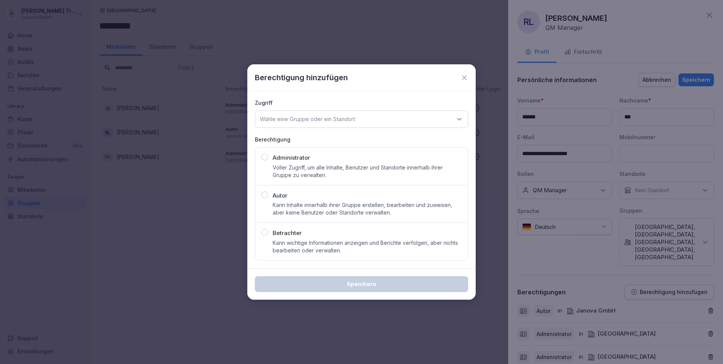
click at [355, 172] on p "Voller Zugriff, um alle Inhalte, Benutzer und Standorte innerhalb ihrer Gruppe …" at bounding box center [366, 171] width 189 height 15
click at [399, 116] on icon at bounding box center [459, 119] width 8 height 8
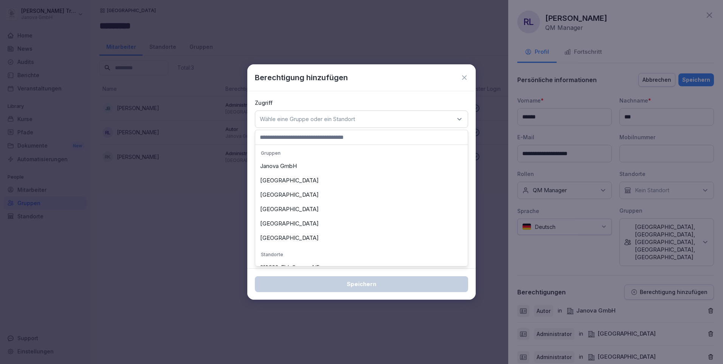
click at [265, 238] on div "[GEOGRAPHIC_DATA]" at bounding box center [361, 238] width 209 height 14
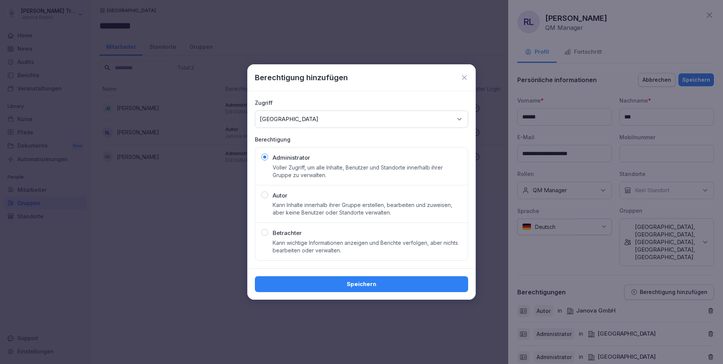
click at [373, 285] on div "Speichern" at bounding box center [361, 284] width 201 height 8
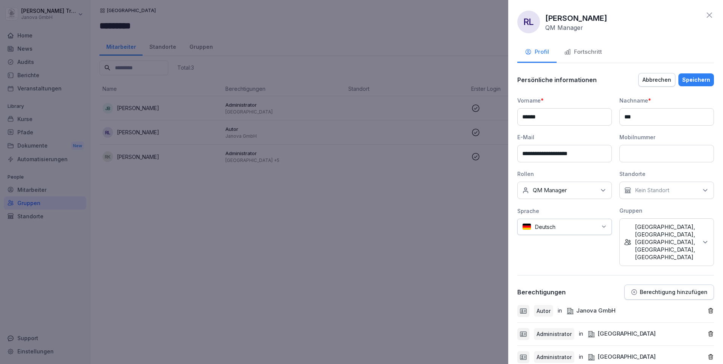
click at [399, 82] on div "Speichern" at bounding box center [696, 80] width 28 height 8
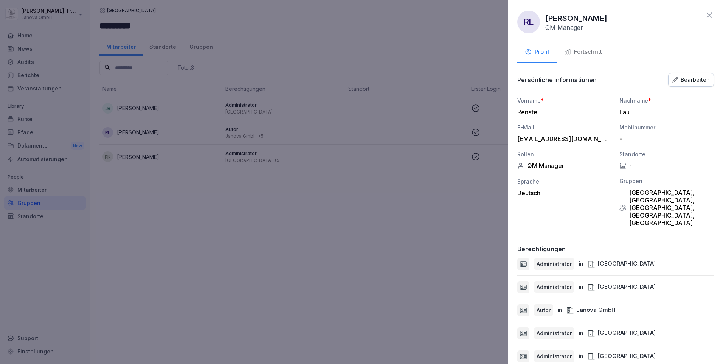
click at [399, 16] on icon at bounding box center [708, 15] width 9 height 9
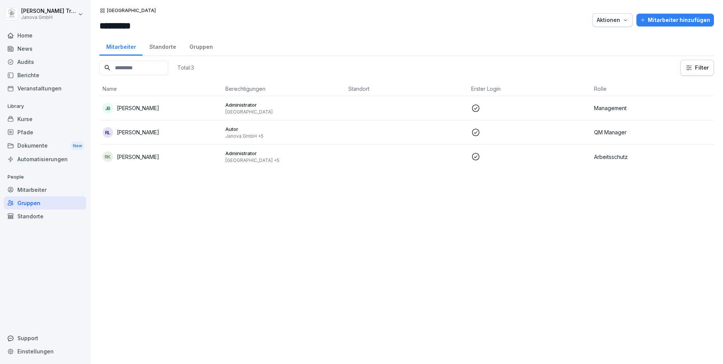
click at [28, 201] on div "Gruppen" at bounding box center [45, 202] width 82 height 13
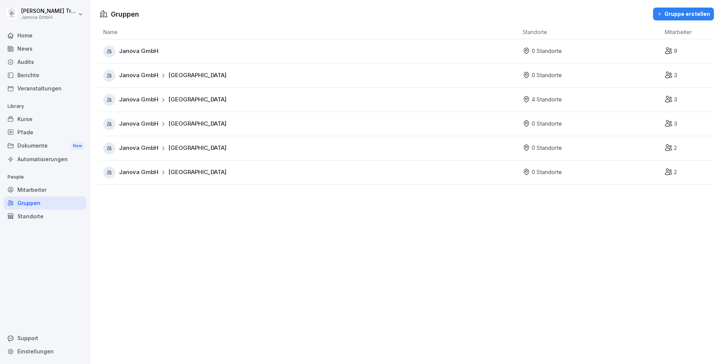
click at [153, 72] on span "Janova GmbH" at bounding box center [138, 75] width 39 height 9
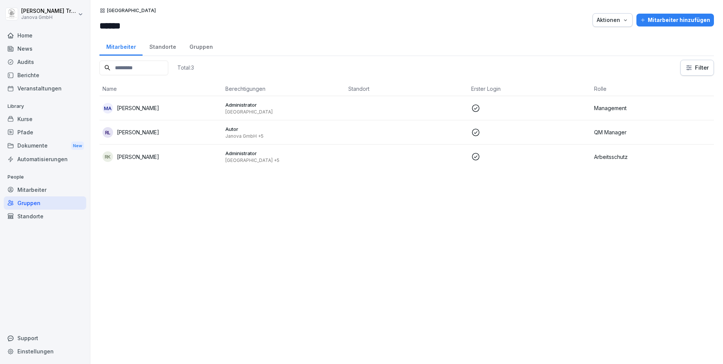
click at [239, 152] on p "Administrator" at bounding box center [283, 153] width 117 height 7
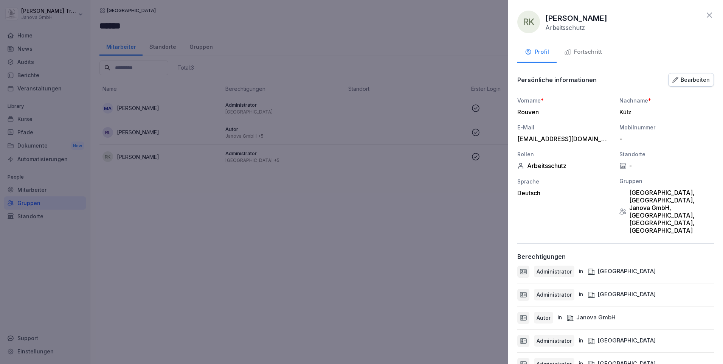
click at [399, 80] on div "Bearbeiten" at bounding box center [690, 80] width 37 height 8
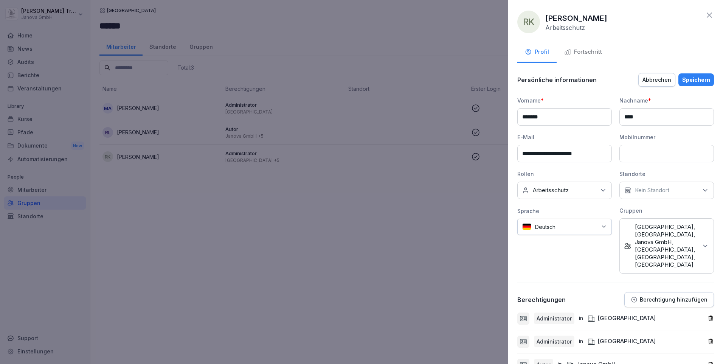
click at [399, 242] on icon at bounding box center [705, 246] width 8 height 8
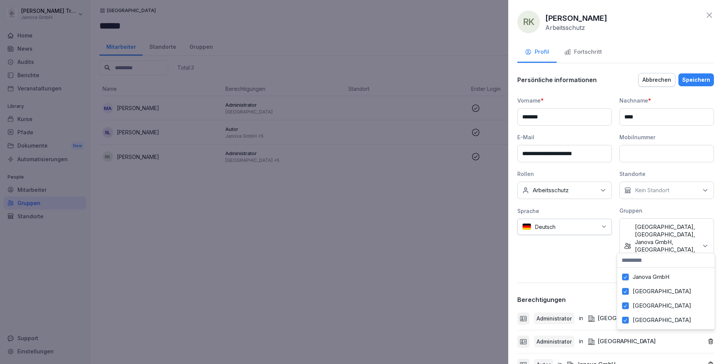
click at [380, 243] on div at bounding box center [361, 182] width 723 height 364
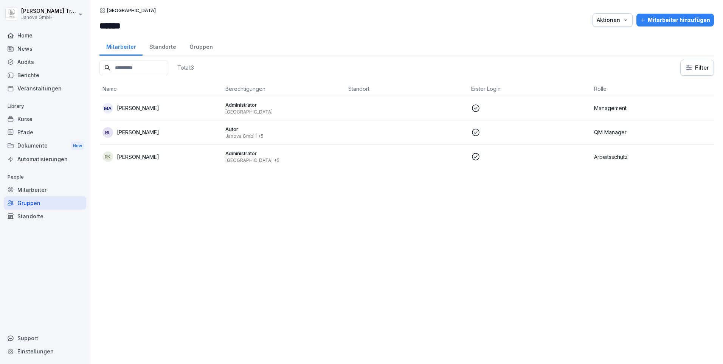
click at [225, 132] on div "Autor Janova GmbH +5" at bounding box center [283, 132] width 117 height 14
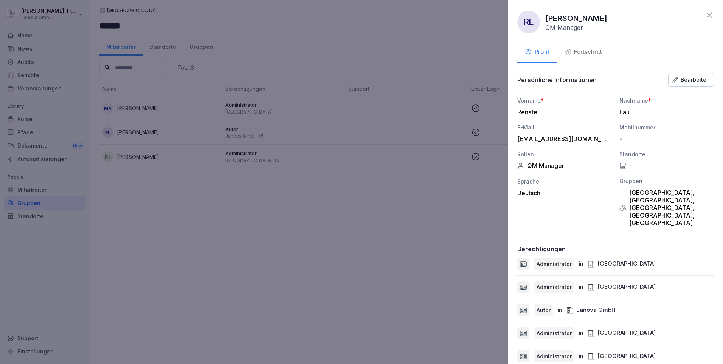
click at [399, 81] on div "Bearbeiten" at bounding box center [690, 80] width 37 height 8
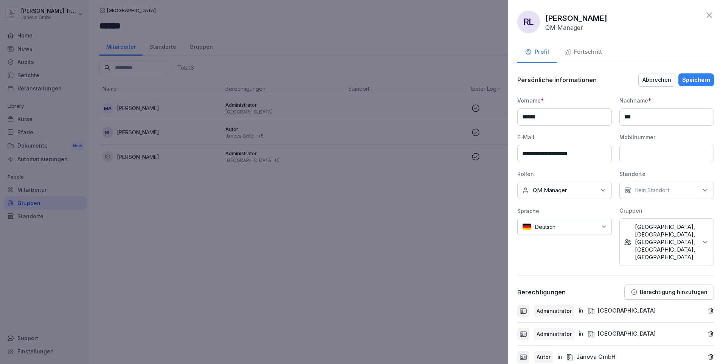
click at [399, 238] on icon at bounding box center [705, 242] width 8 height 8
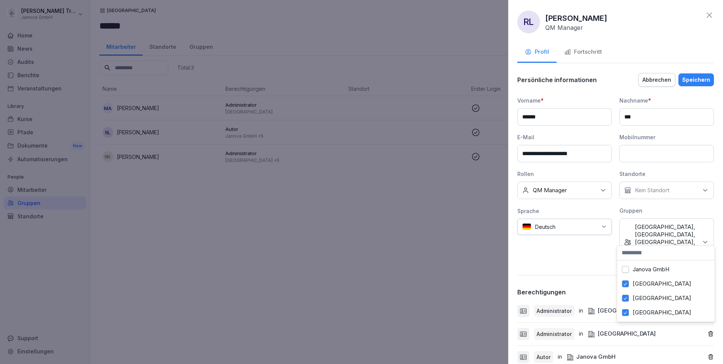
click at [399, 266] on label "Janova GmbH" at bounding box center [650, 269] width 37 height 7
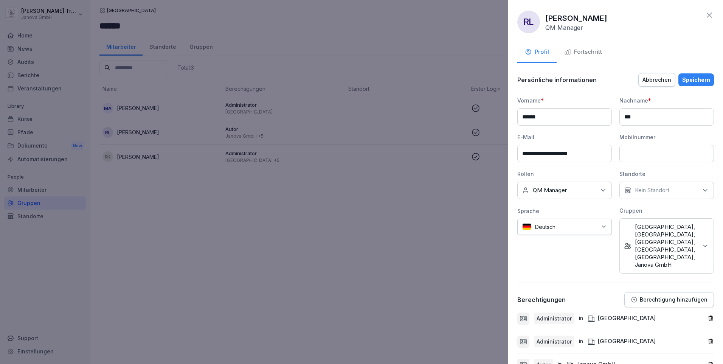
click at [399, 78] on div "Speichern" at bounding box center [696, 80] width 28 height 8
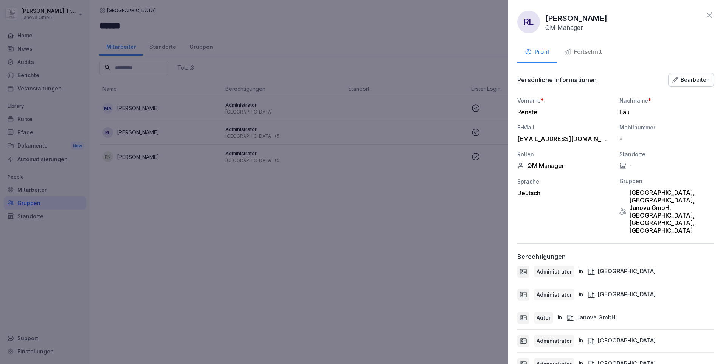
click at [271, 236] on div at bounding box center [361, 182] width 723 height 364
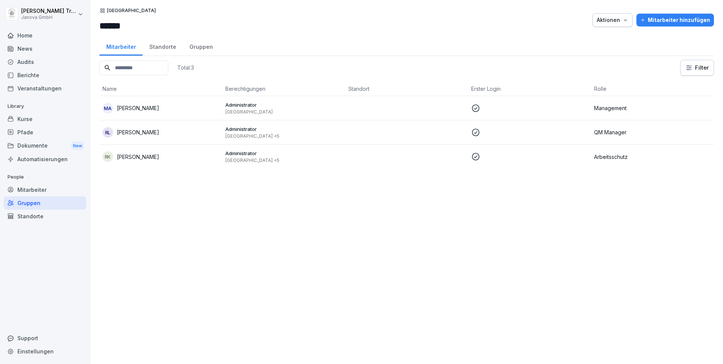
click at [21, 187] on div "Mitarbeiter" at bounding box center [45, 189] width 82 height 13
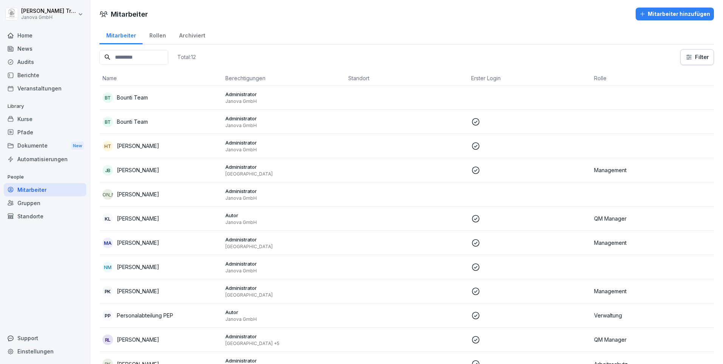
scroll to position [24, 0]
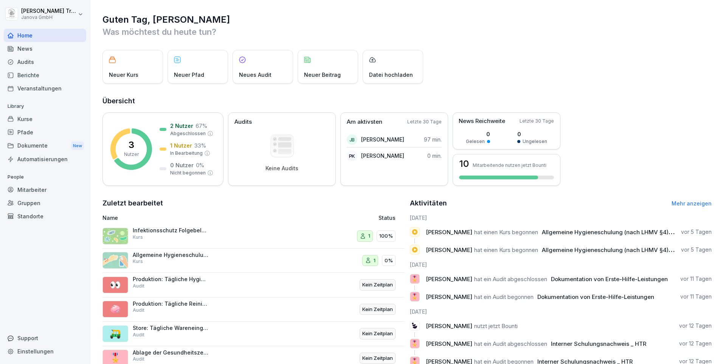
click at [34, 188] on div "Mitarbeiter" at bounding box center [45, 189] width 82 height 13
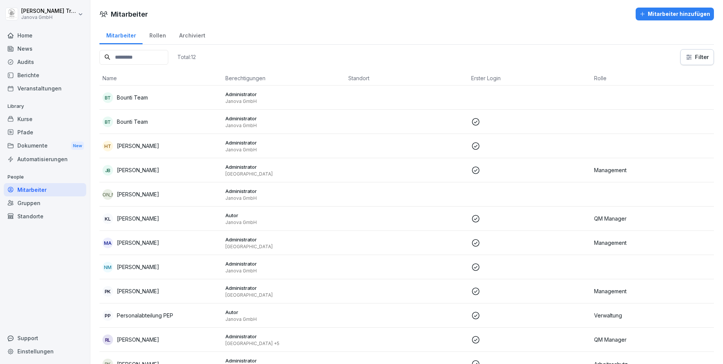
click at [231, 311] on p "Autor" at bounding box center [283, 311] width 117 height 7
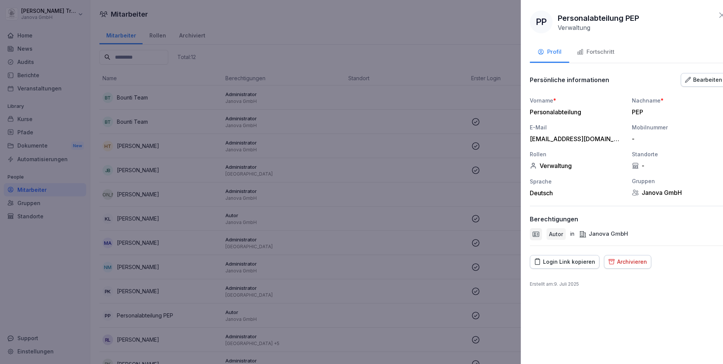
click at [231, 311] on div at bounding box center [361, 182] width 723 height 364
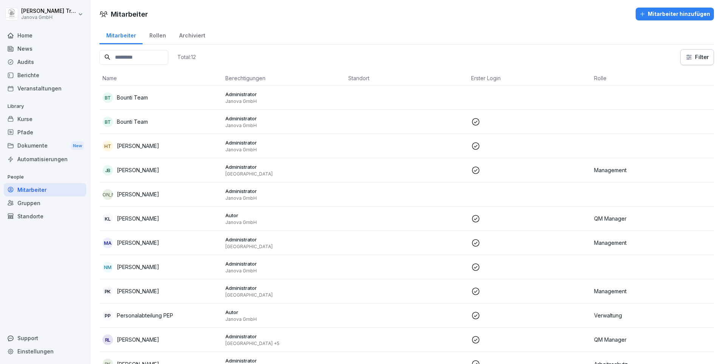
click at [33, 204] on div "Gruppen" at bounding box center [45, 202] width 82 height 13
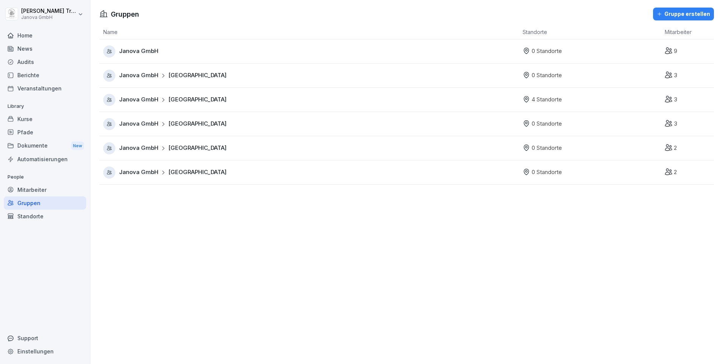
click at [150, 50] on span "Janova GmbH" at bounding box center [138, 51] width 39 height 9
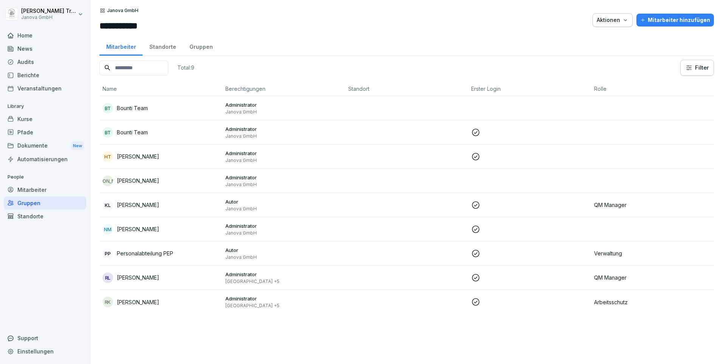
click at [614, 252] on p "Verwaltung" at bounding box center [652, 253] width 117 height 8
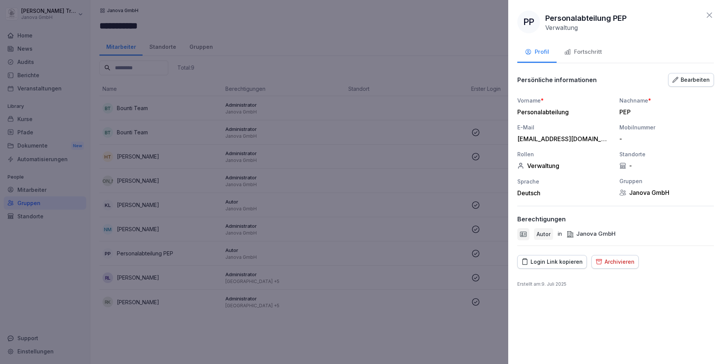
drag, startPoint x: 709, startPoint y: 12, endPoint x: 695, endPoint y: 13, distance: 13.2
click at [709, 12] on icon at bounding box center [708, 15] width 9 height 9
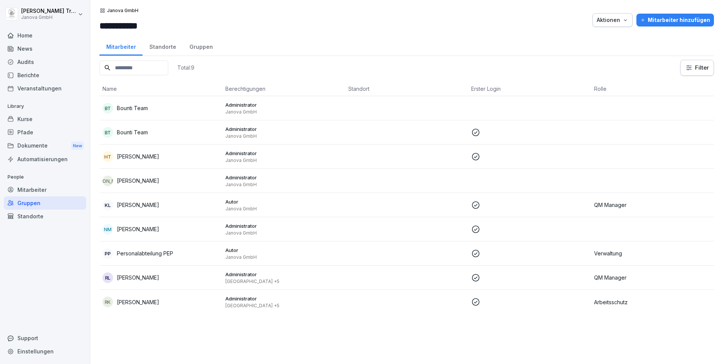
click at [39, 186] on div "Mitarbeiter" at bounding box center [45, 189] width 82 height 13
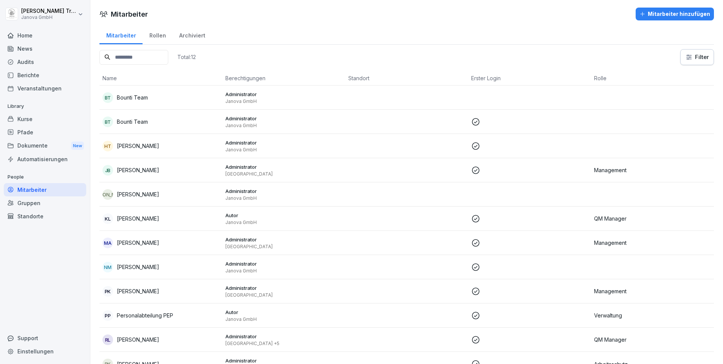
click at [655, 15] on div "Mitarbeiter hinzufügen" at bounding box center [674, 14] width 71 height 8
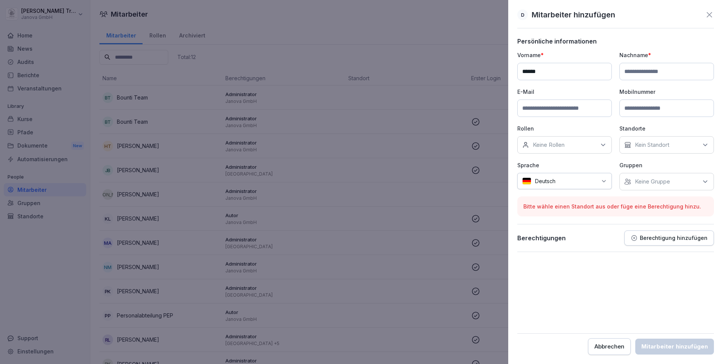
type input "******"
type input "**********"
click at [607, 141] on div "Keine Rollen" at bounding box center [564, 144] width 94 height 17
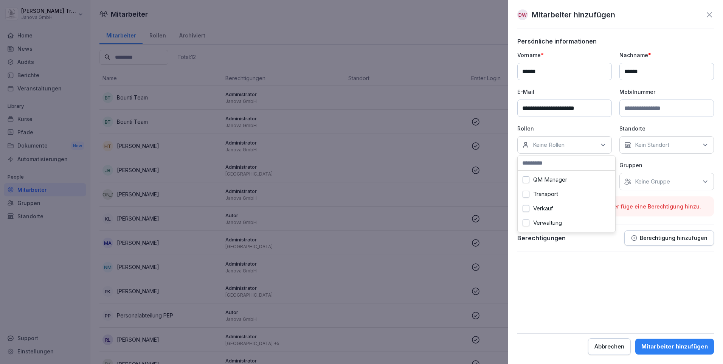
scroll to position [49, 0]
click at [545, 219] on label "Verwaltung" at bounding box center [547, 222] width 29 height 7
click at [707, 144] on icon at bounding box center [705, 145] width 8 height 8
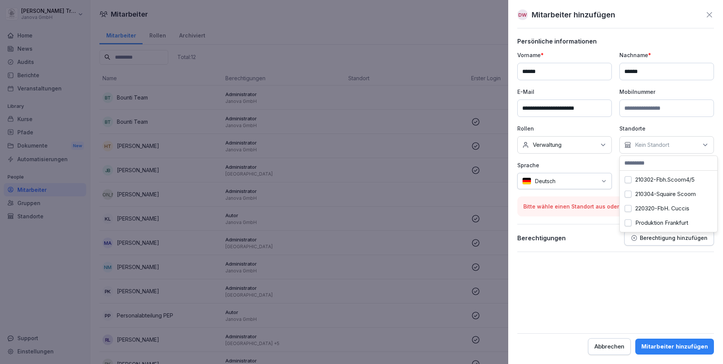
click at [707, 144] on icon at bounding box center [705, 145] width 8 height 8
click at [722, 138] on div "**********" at bounding box center [615, 182] width 215 height 364
click at [705, 180] on icon at bounding box center [705, 182] width 8 height 8
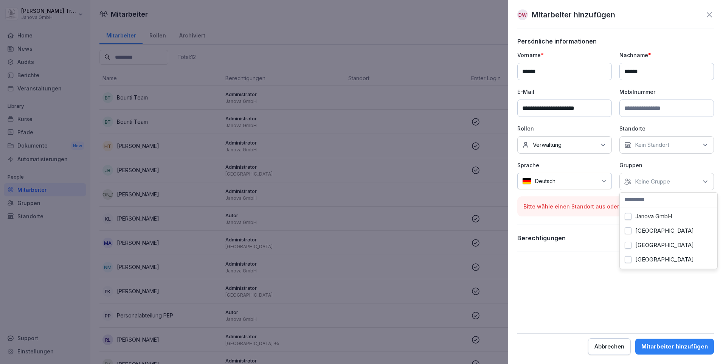
click at [667, 219] on label "Janova GmbH" at bounding box center [653, 216] width 37 height 7
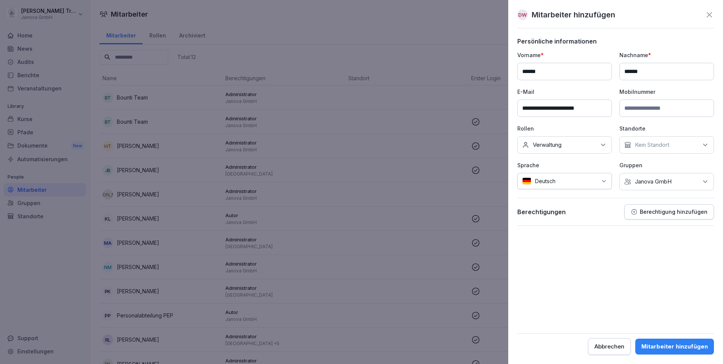
click at [697, 311] on form "**********" at bounding box center [615, 195] width 197 height 317
click at [702, 214] on p "Berechtigung hinzufügen" at bounding box center [673, 212] width 68 height 6
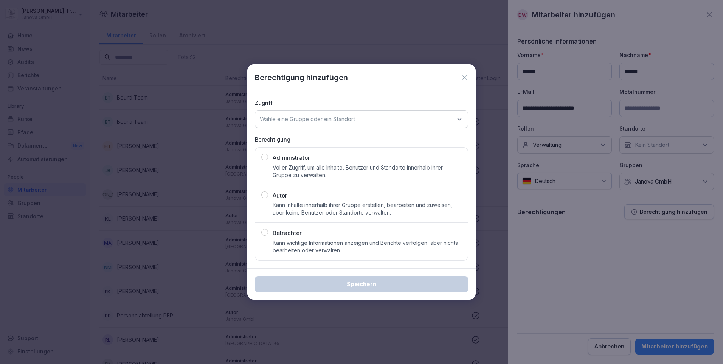
click at [289, 195] on div "Autor Kann Inhalte innerhalb ihrer Gruppe erstellen, bearbeiten und zuweisen, a…" at bounding box center [366, 203] width 189 height 25
click at [464, 117] on div "Wähle eine Gruppe oder ein Standort" at bounding box center [361, 118] width 213 height 17
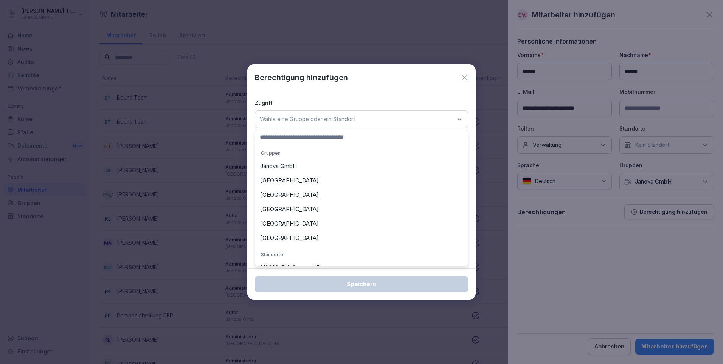
click at [294, 166] on div "Janova GmbH" at bounding box center [361, 166] width 209 height 14
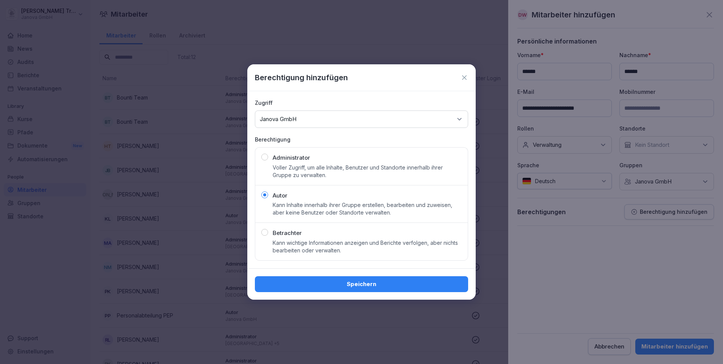
click at [380, 285] on div "Speichern" at bounding box center [361, 284] width 201 height 8
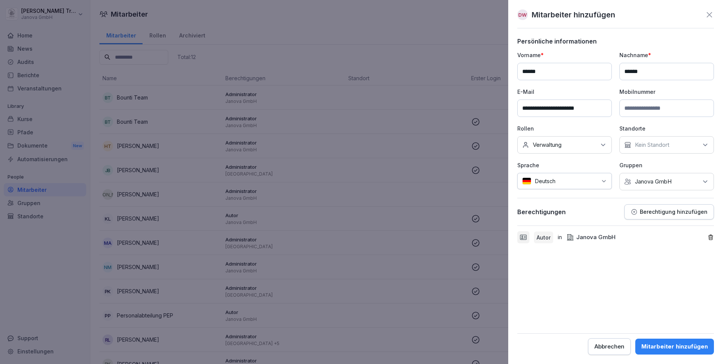
click at [690, 348] on div "Mitarbeiter hinzufügen" at bounding box center [674, 346] width 67 height 8
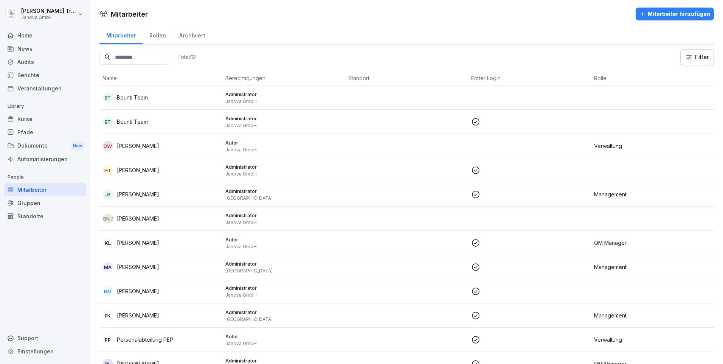
click at [19, 37] on div "Home" at bounding box center [45, 35] width 82 height 13
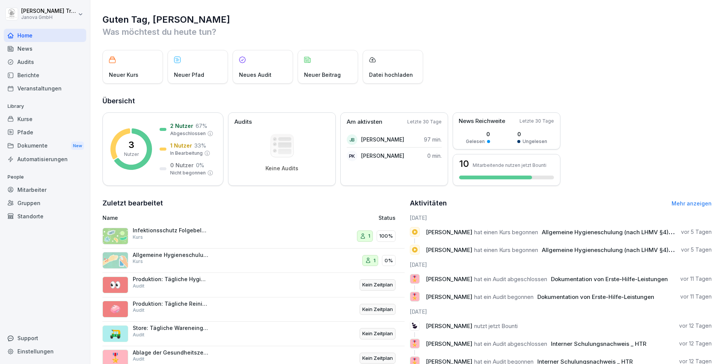
click at [30, 77] on div "Berichte" at bounding box center [45, 74] width 82 height 13
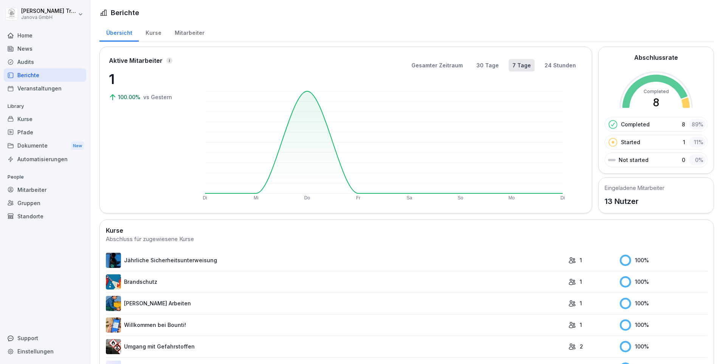
click at [153, 35] on div "Kurse" at bounding box center [153, 31] width 29 height 19
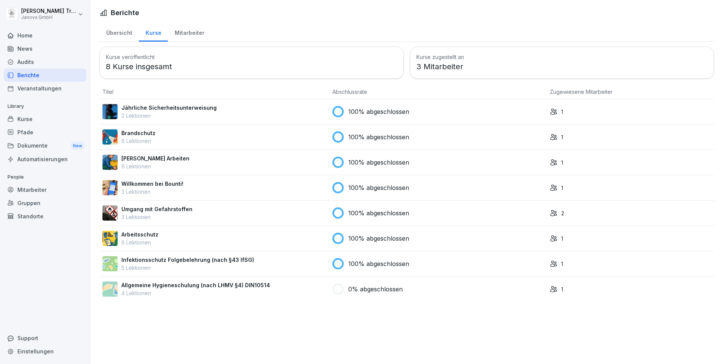
click at [552, 261] on icon at bounding box center [554, 264] width 8 height 8
click at [36, 144] on div "Dokumente New" at bounding box center [45, 146] width 82 height 14
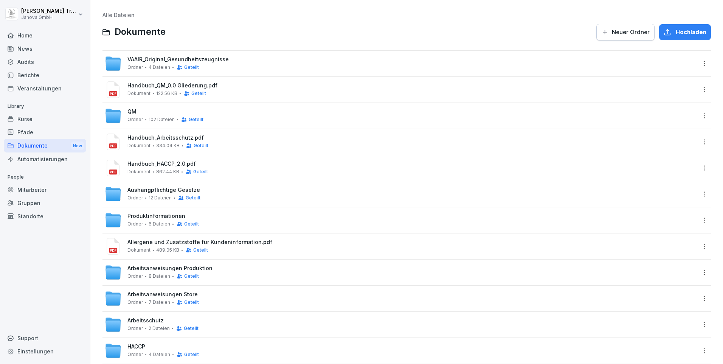
click at [169, 56] on div "VAAIR_Original_Gesundheitszeugnisse Ordner 4 Dateien Geteilt" at bounding box center [400, 63] width 591 height 17
click at [696, 65] on html "Heiko Trautmann Janova GmbH Home News Audits Berichte Veranstaltungen Library K…" at bounding box center [361, 182] width 723 height 364
click at [687, 81] on div "Details" at bounding box center [685, 78] width 73 height 15
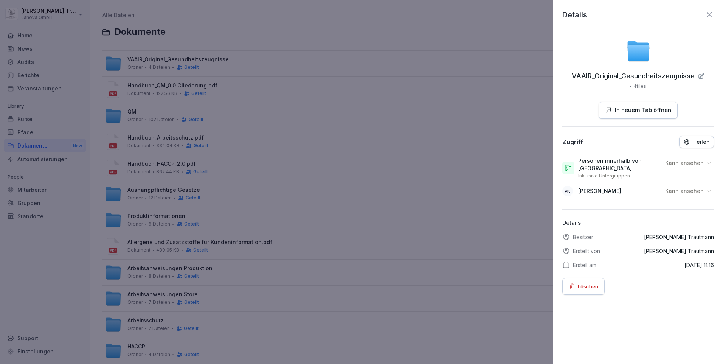
click at [684, 139] on icon "button" at bounding box center [686, 141] width 7 height 7
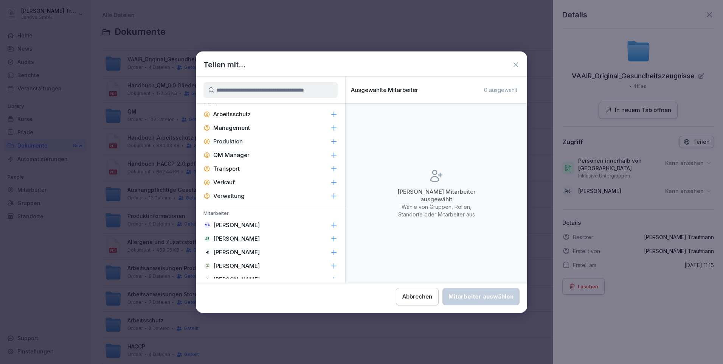
scroll to position [194, 0]
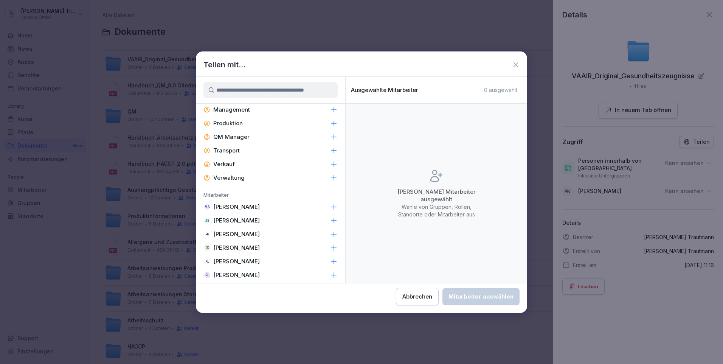
click at [234, 135] on p "QM Manager" at bounding box center [231, 137] width 36 height 8
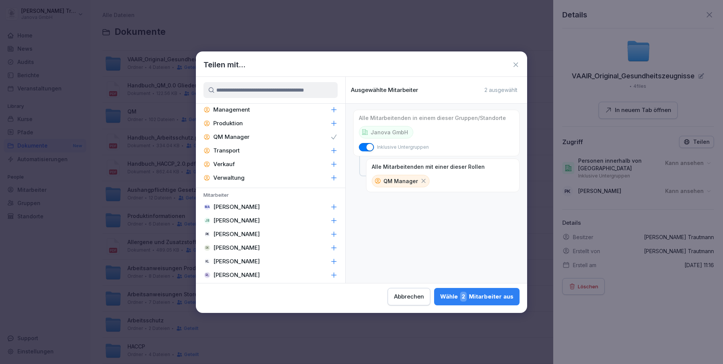
click at [369, 146] on span "button" at bounding box center [370, 147] width 8 height 8
click at [497, 297] on div "Wähle 2 Mitarbeiter aus" at bounding box center [476, 296] width 73 height 10
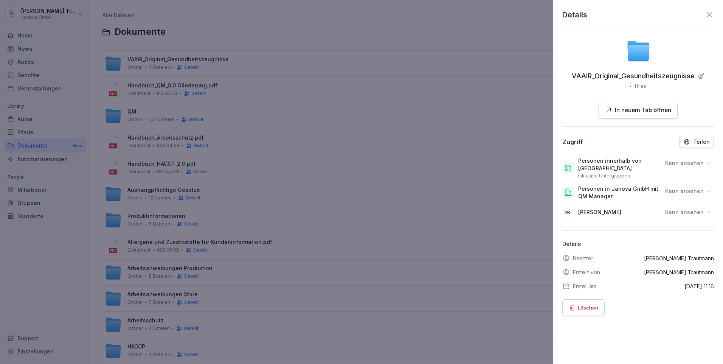
click at [706, 190] on icon at bounding box center [709, 191] width 6 height 6
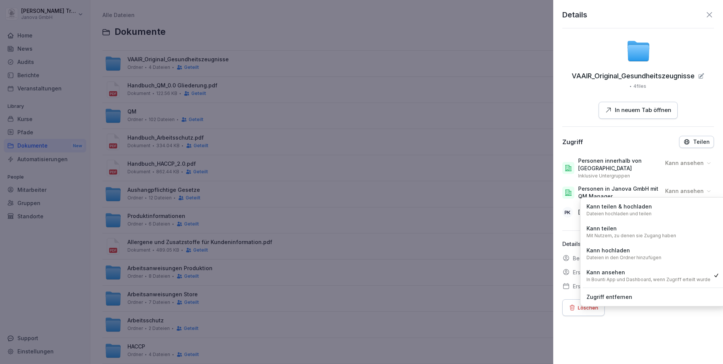
click at [654, 252] on div "Kann hochladen Dateien in den Ordner hinzufügen" at bounding box center [623, 253] width 75 height 14
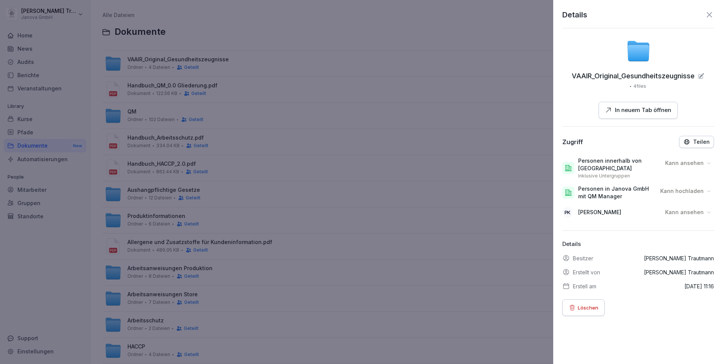
click at [706, 192] on icon at bounding box center [709, 191] width 6 height 6
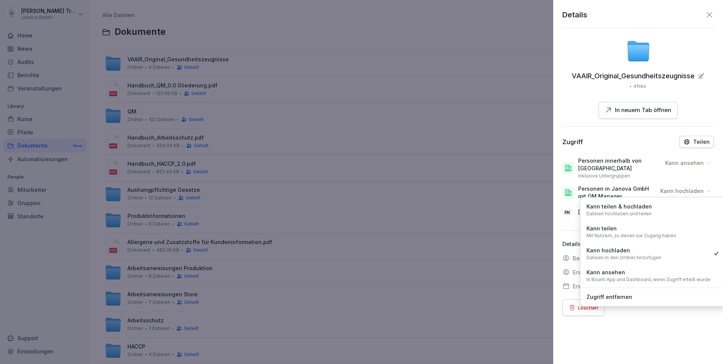
click at [658, 275] on div "Kann ansehen In Bounti App und Dashboard, wenn Zugriff erteilt wurde" at bounding box center [648, 275] width 124 height 14
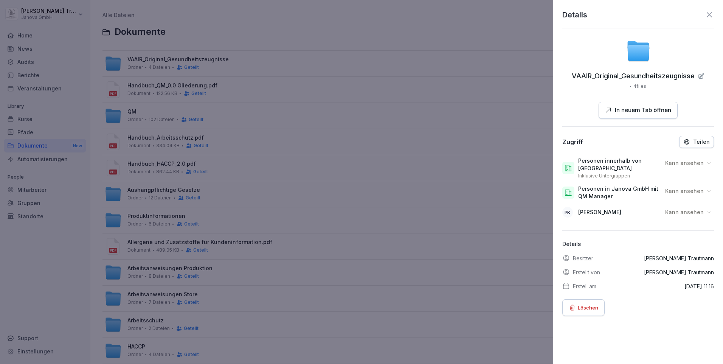
click at [704, 11] on icon at bounding box center [708, 14] width 9 height 9
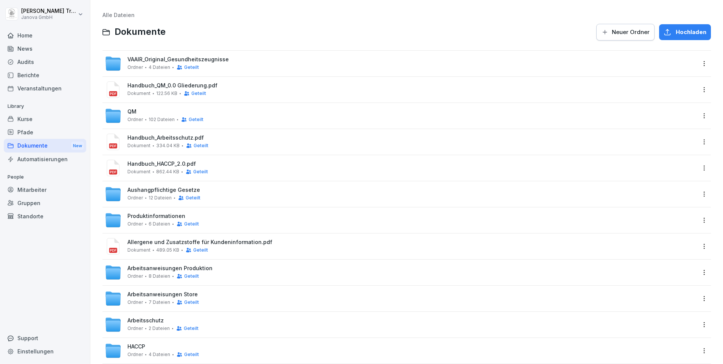
click at [181, 317] on div "Arbeitsschutz Ordner 2 Dateien Geteilt" at bounding box center [162, 324] width 71 height 14
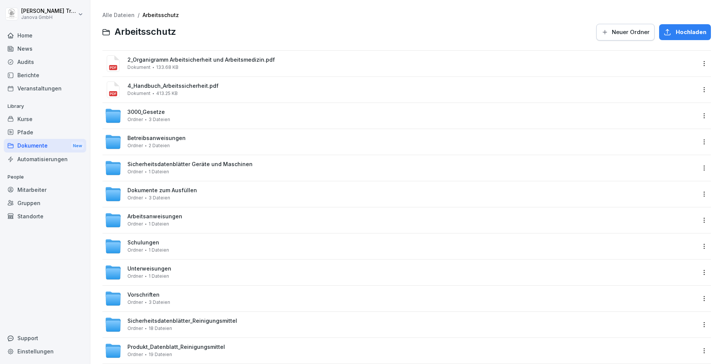
click at [168, 117] on span "3 Dateien" at bounding box center [160, 119] width 22 height 5
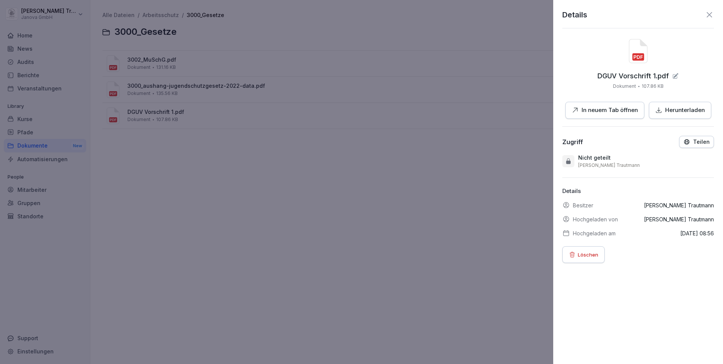
click at [193, 162] on div at bounding box center [361, 182] width 723 height 364
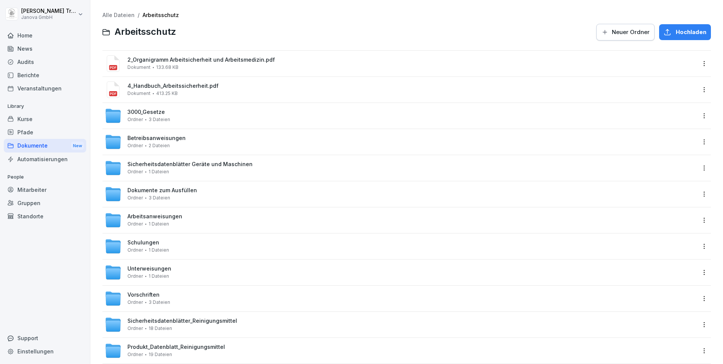
click at [164, 241] on div "Schulungen Ordner 1 Dateien" at bounding box center [148, 245] width 42 height 13
click at [23, 145] on div "Dokumente New" at bounding box center [45, 146] width 82 height 14
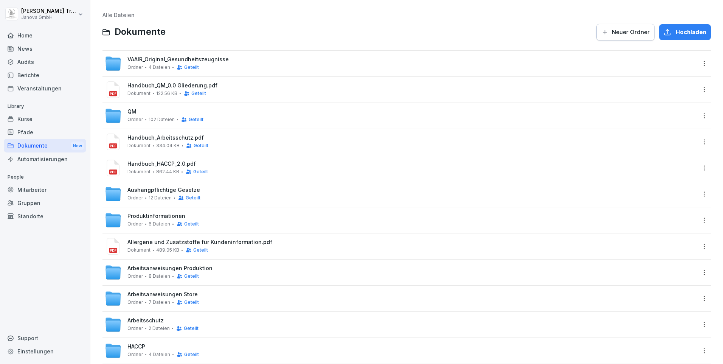
scroll to position [18, 0]
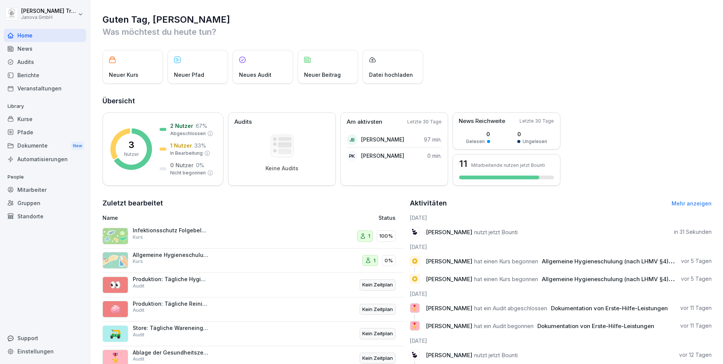
click at [35, 350] on div "Einstellungen" at bounding box center [45, 350] width 82 height 13
select select "**"
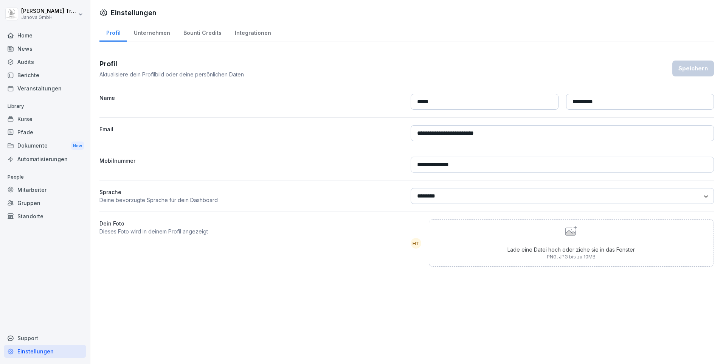
click at [152, 31] on div "Unternehmen" at bounding box center [152, 31] width 50 height 19
select select "**"
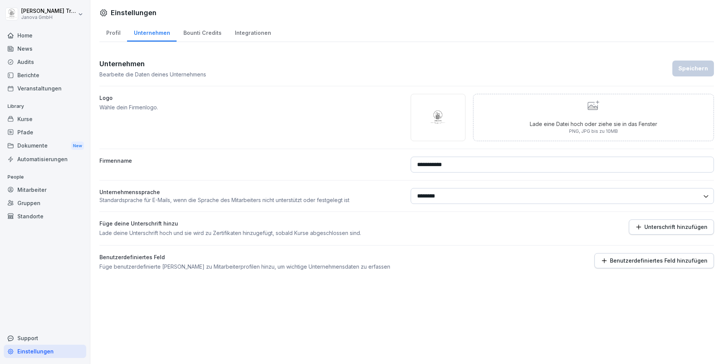
click at [200, 36] on div "Bounti Credits" at bounding box center [201, 31] width 51 height 19
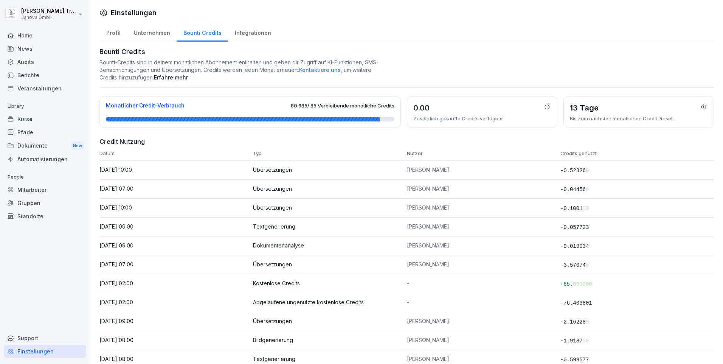
click at [248, 34] on div "Integrationen" at bounding box center [253, 31] width 50 height 19
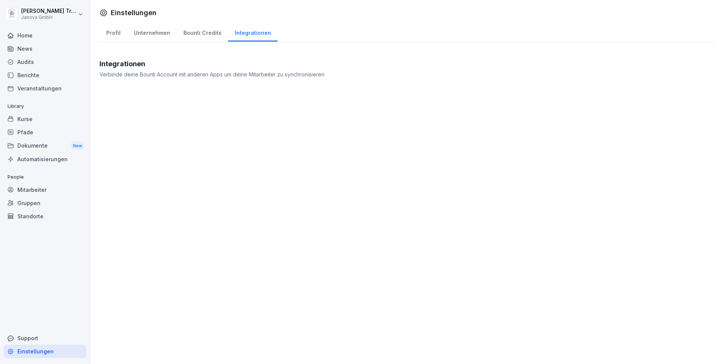
click at [35, 336] on div "Support" at bounding box center [45, 337] width 82 height 13
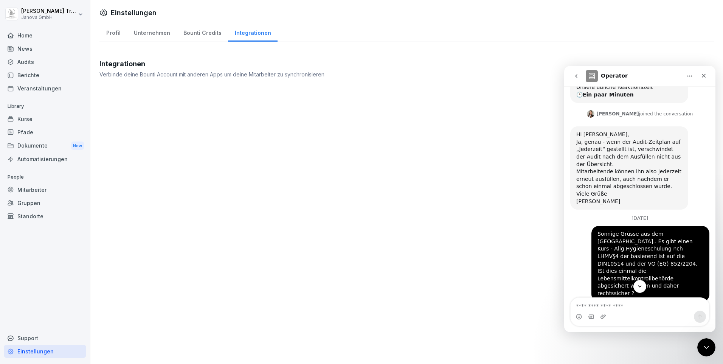
scroll to position [265, 0]
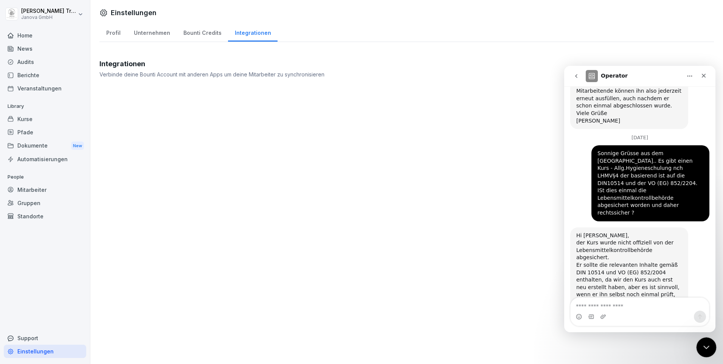
click at [703, 344] on icon "Intercom-Nachrichtendienst schließen" at bounding box center [704, 345] width 9 height 9
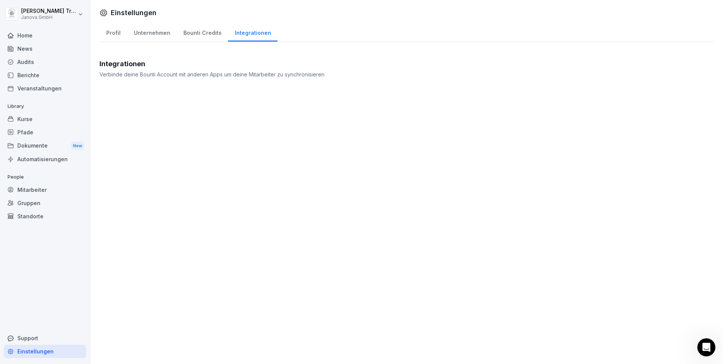
click at [202, 29] on div "Bounti Credits" at bounding box center [201, 31] width 51 height 19
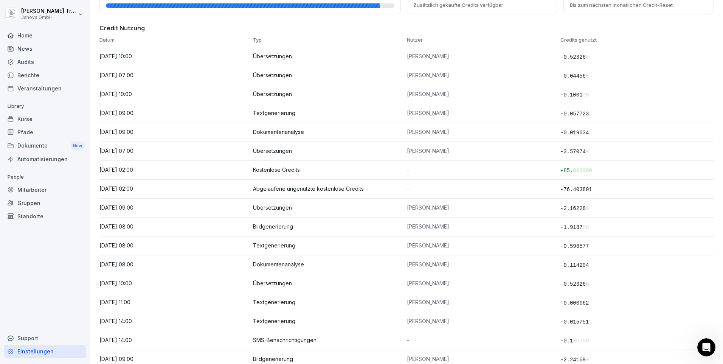
scroll to position [38, 0]
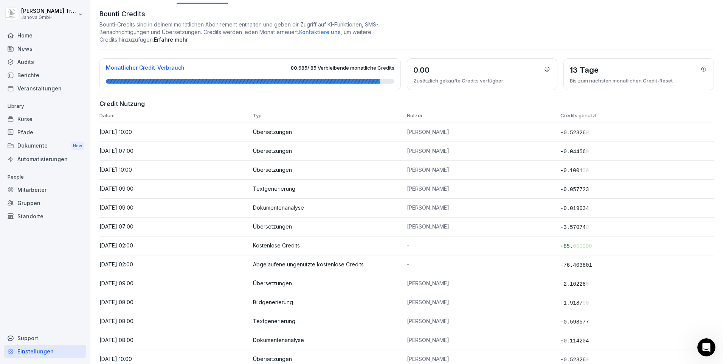
click at [380, 80] on div at bounding box center [250, 81] width 288 height 5
click at [374, 80] on div at bounding box center [243, 81] width 274 height 5
